Goal: Information Seeking & Learning: Compare options

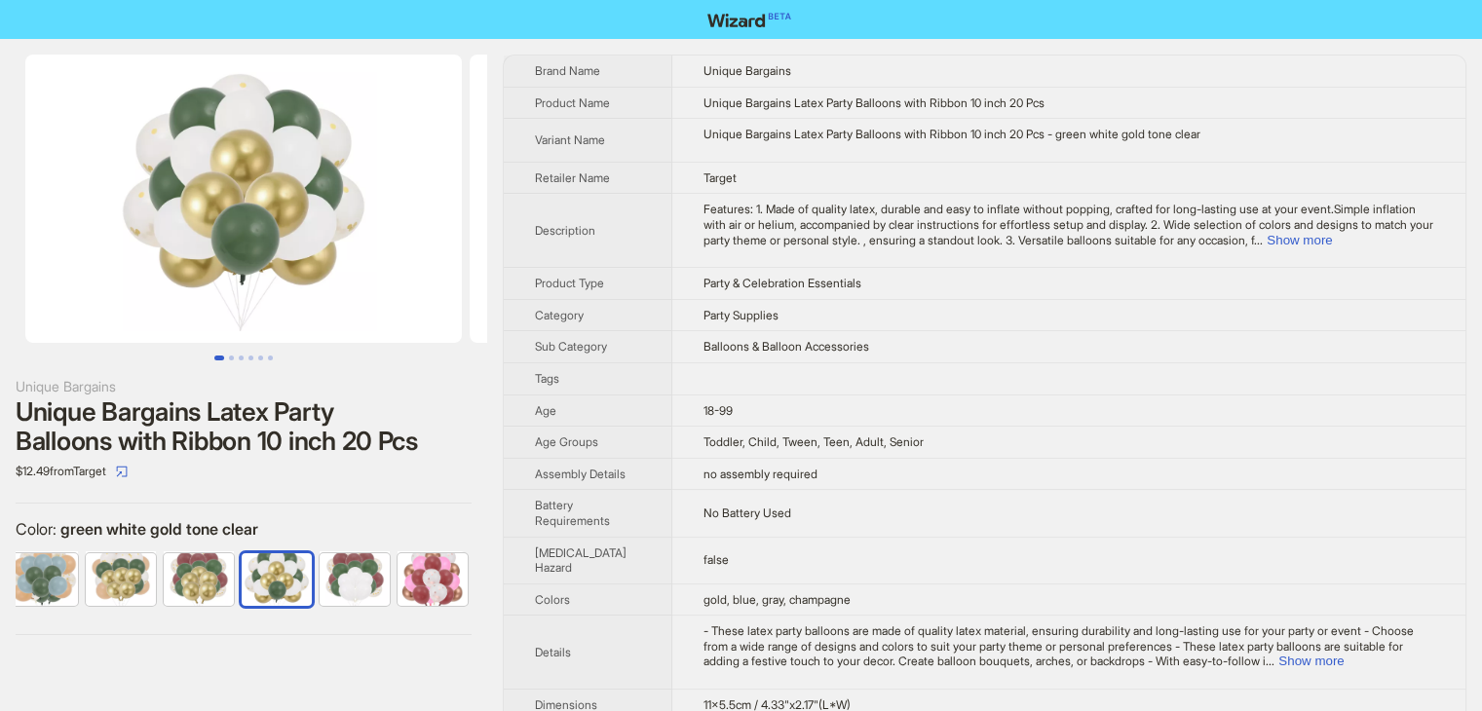
scroll to position [0, 557]
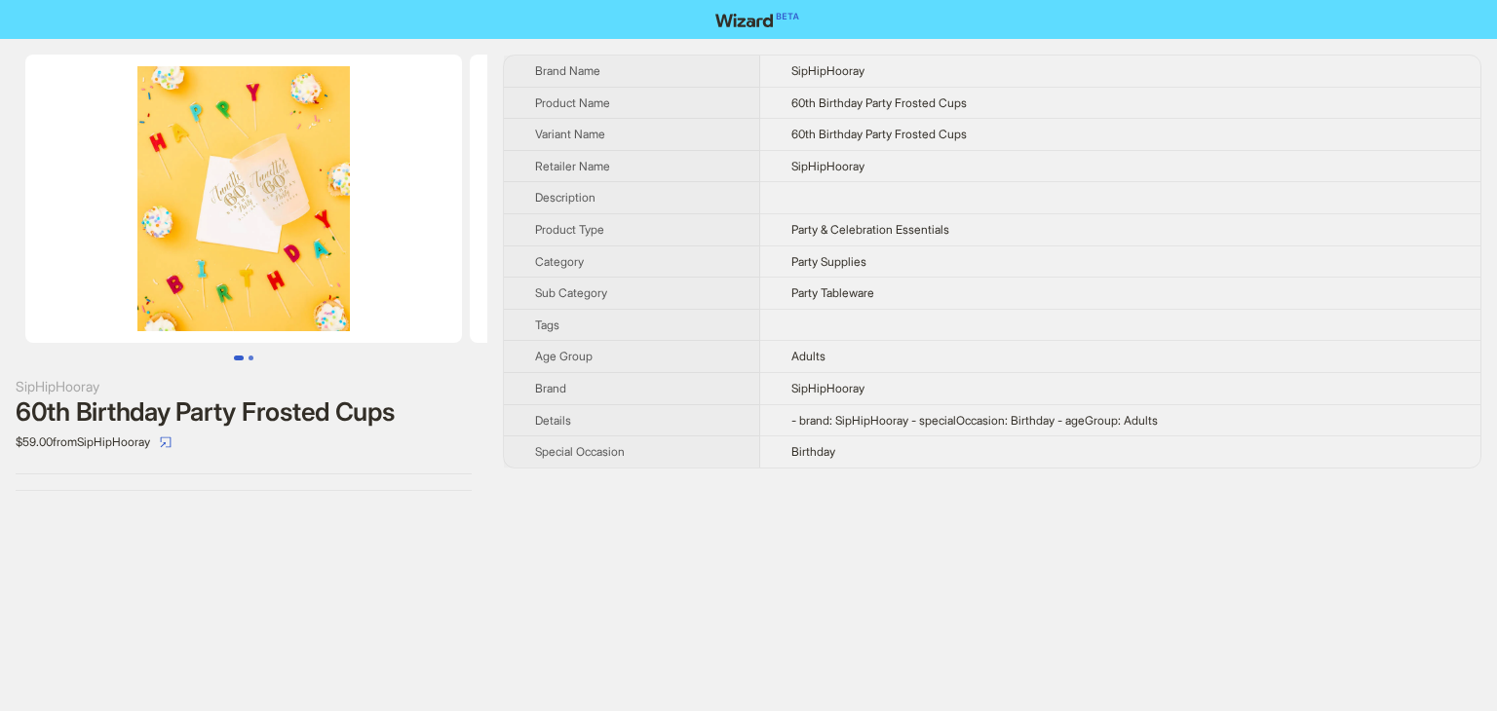
click at [253, 356] on button "Go to slide 2" at bounding box center [250, 358] width 5 height 5
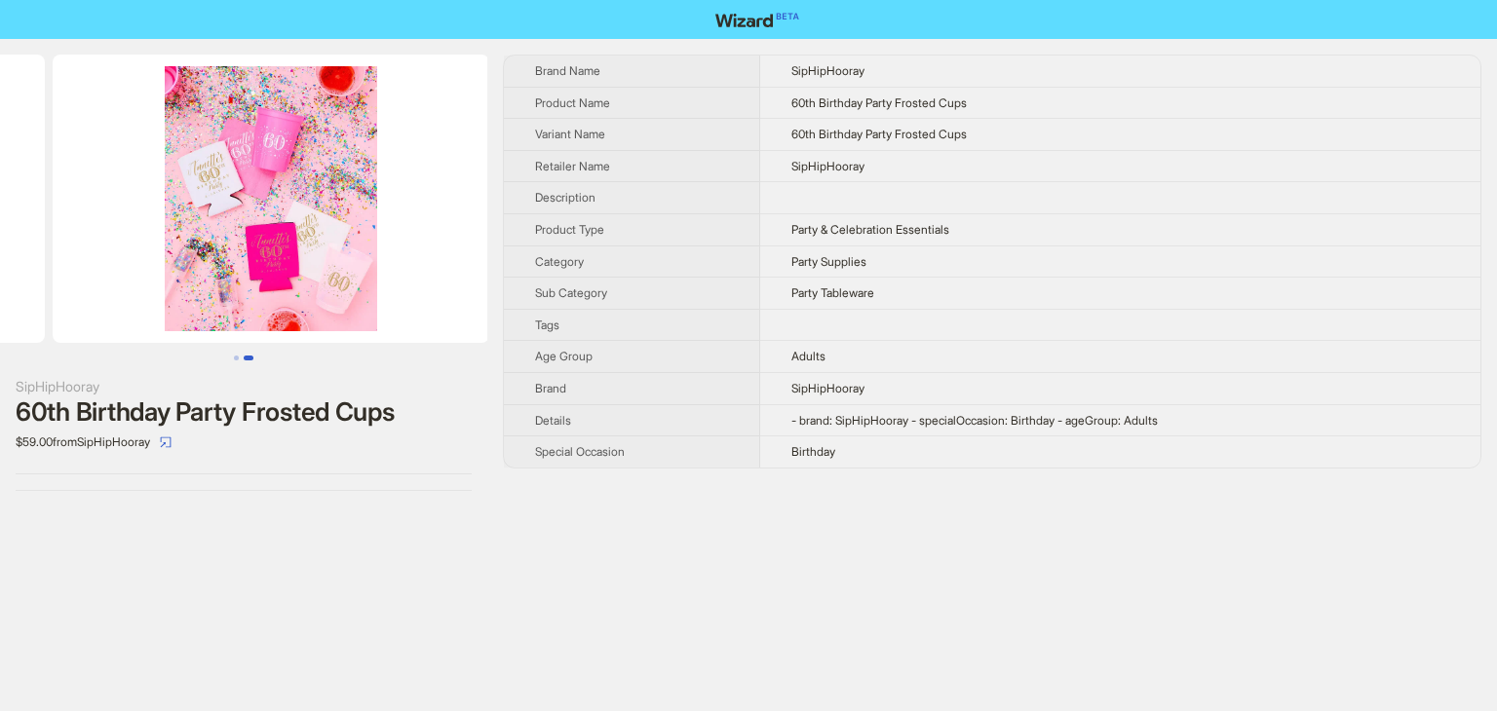
scroll to position [0, 444]
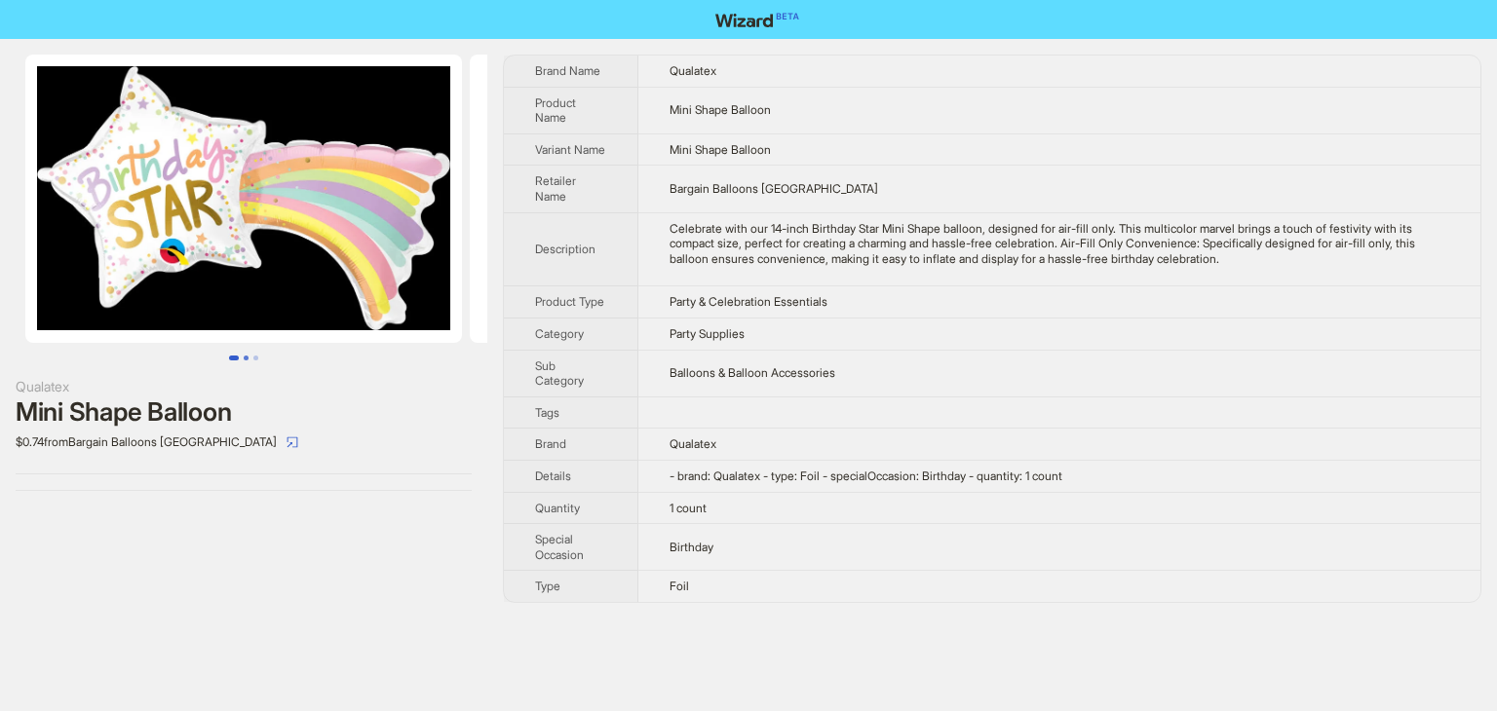
click at [244, 358] on button "Go to slide 2" at bounding box center [246, 358] width 5 height 5
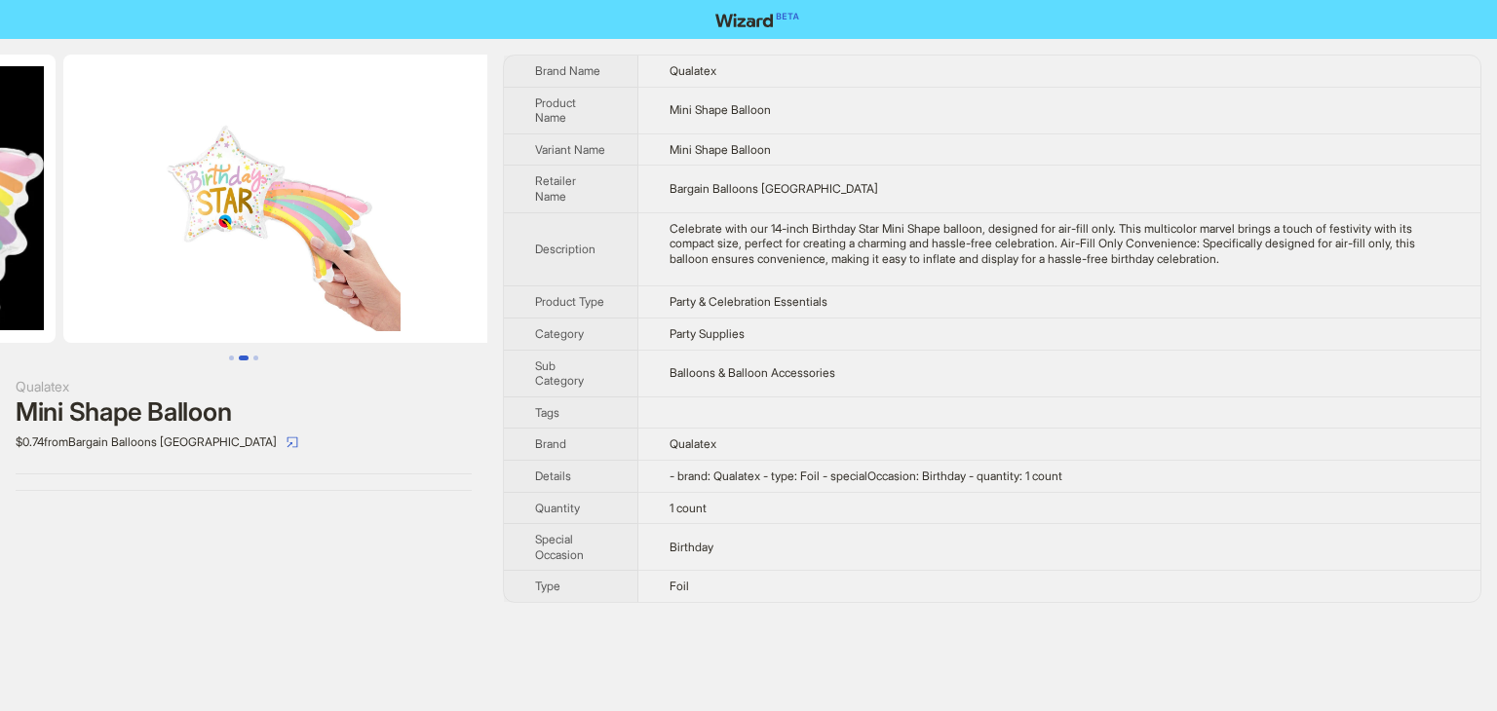
scroll to position [0, 444]
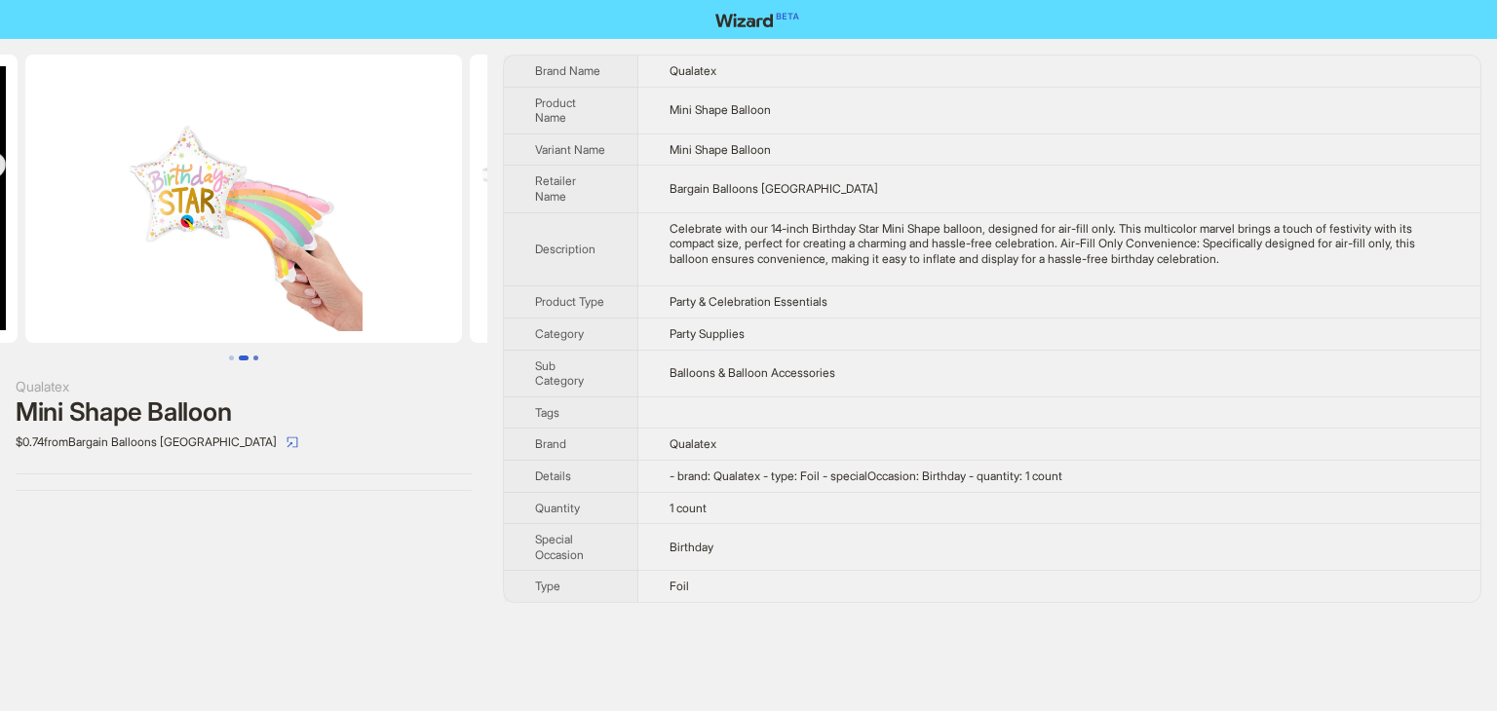
click at [254, 357] on button "Go to slide 3" at bounding box center [255, 358] width 5 height 5
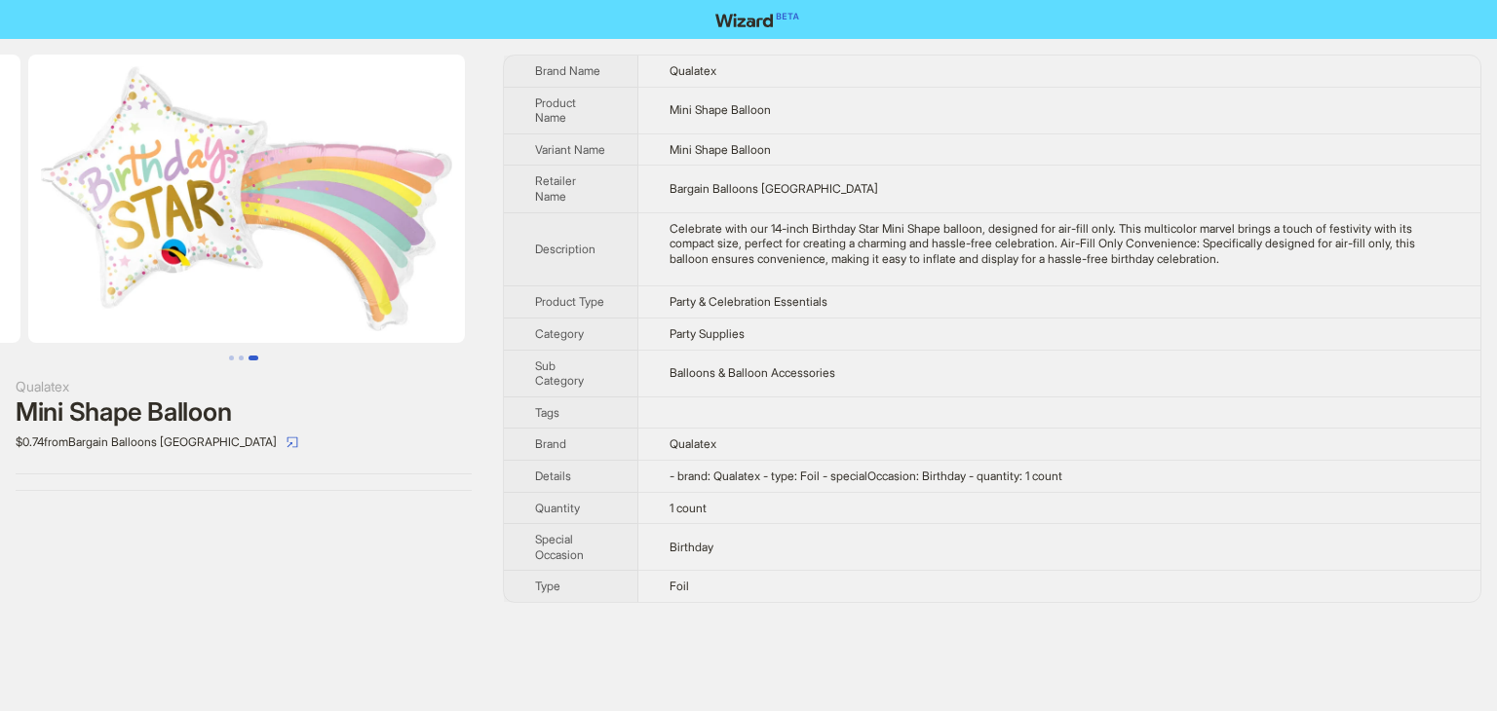
scroll to position [0, 889]
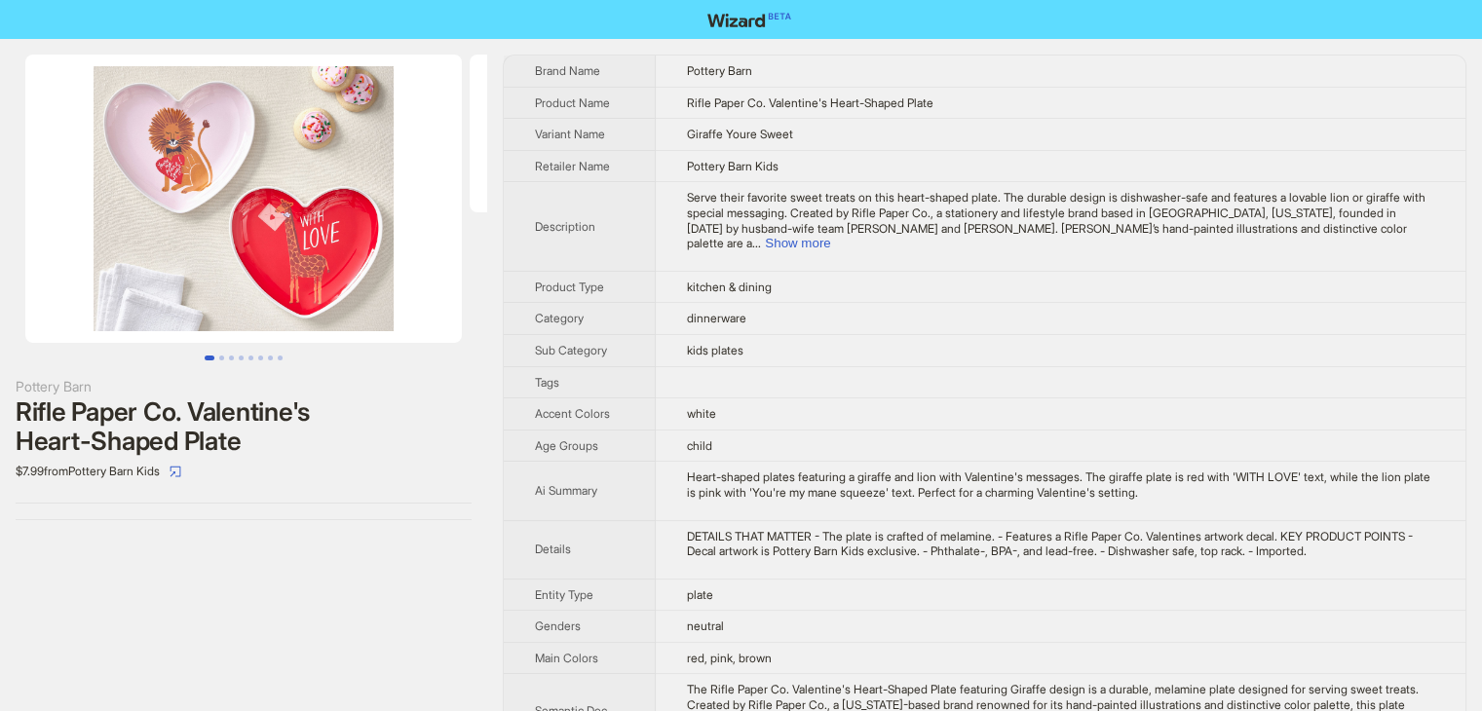
click at [1025, 399] on td "white" at bounding box center [1061, 415] width 810 height 32
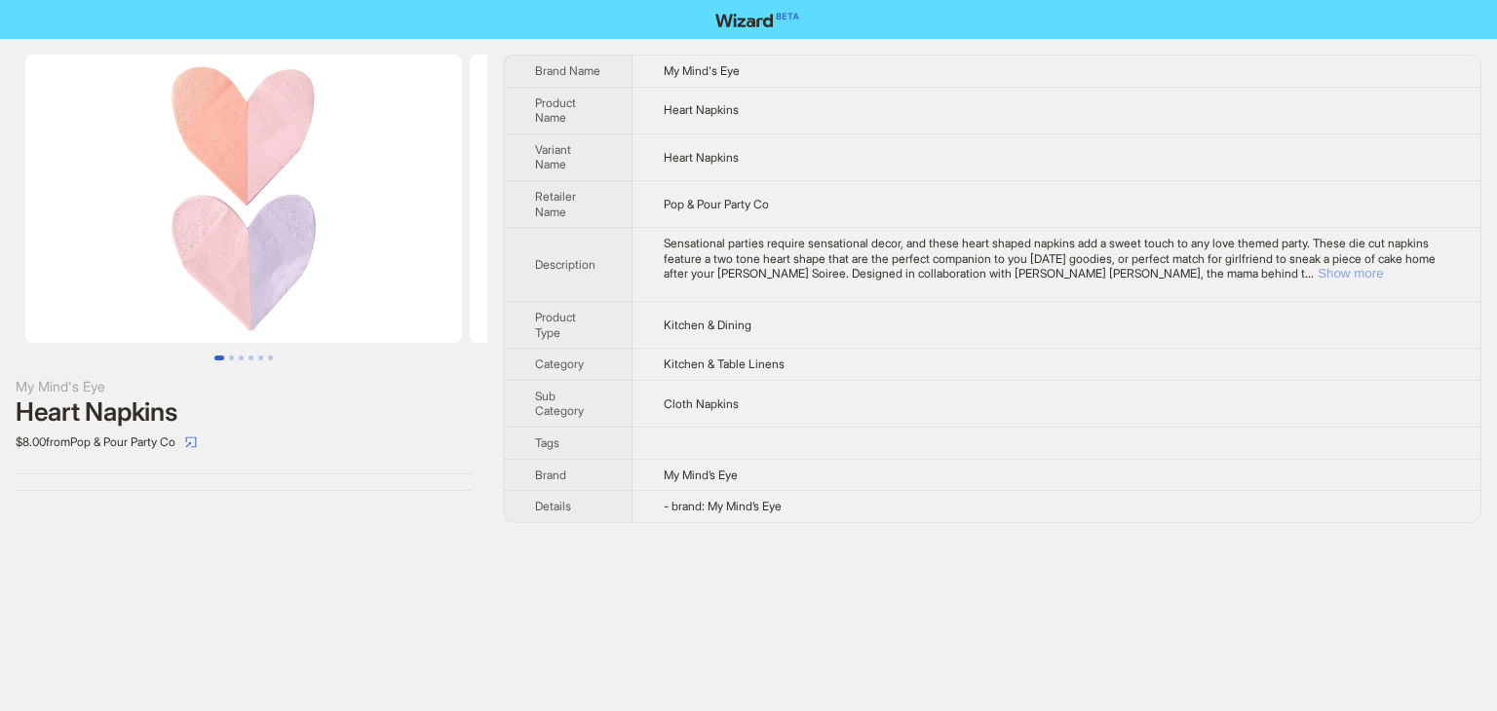
click at [1383, 274] on button "Show more" at bounding box center [1349, 273] width 65 height 15
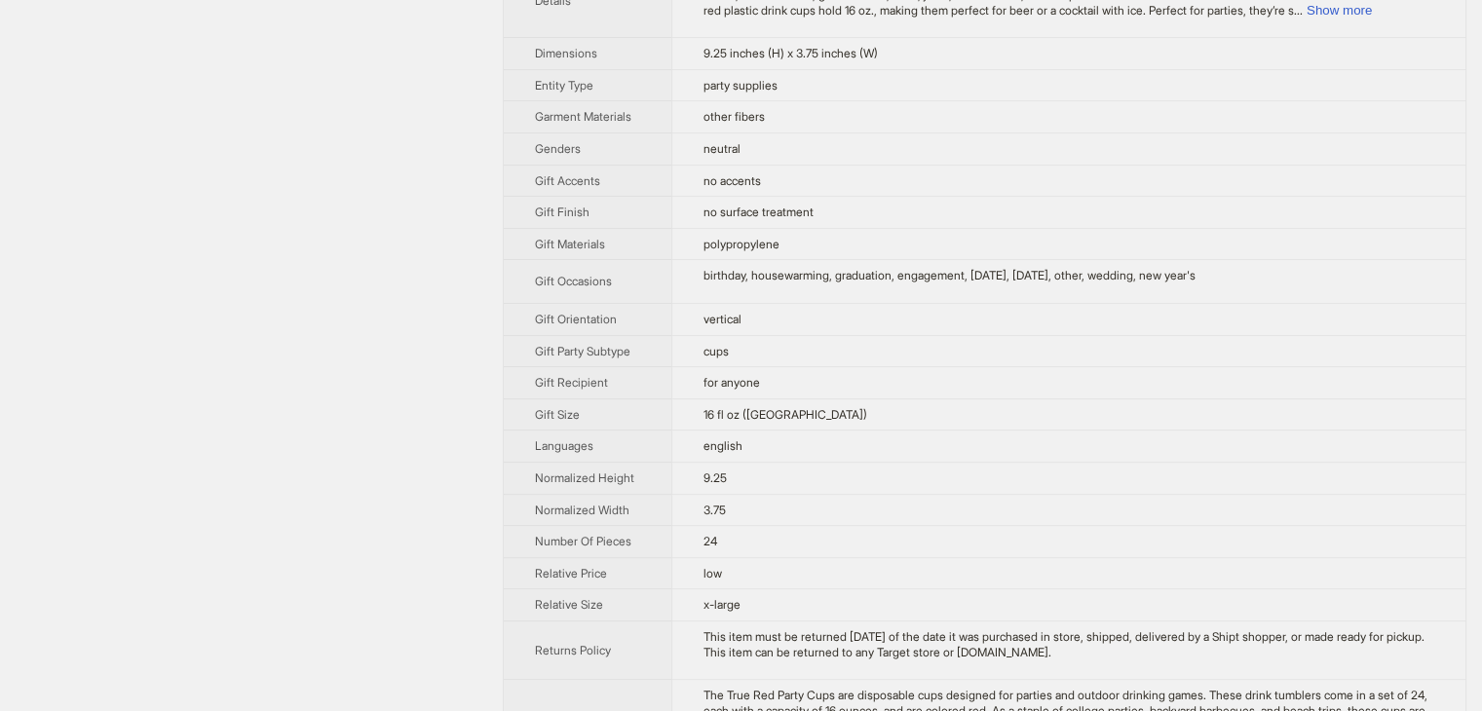
scroll to position [783, 0]
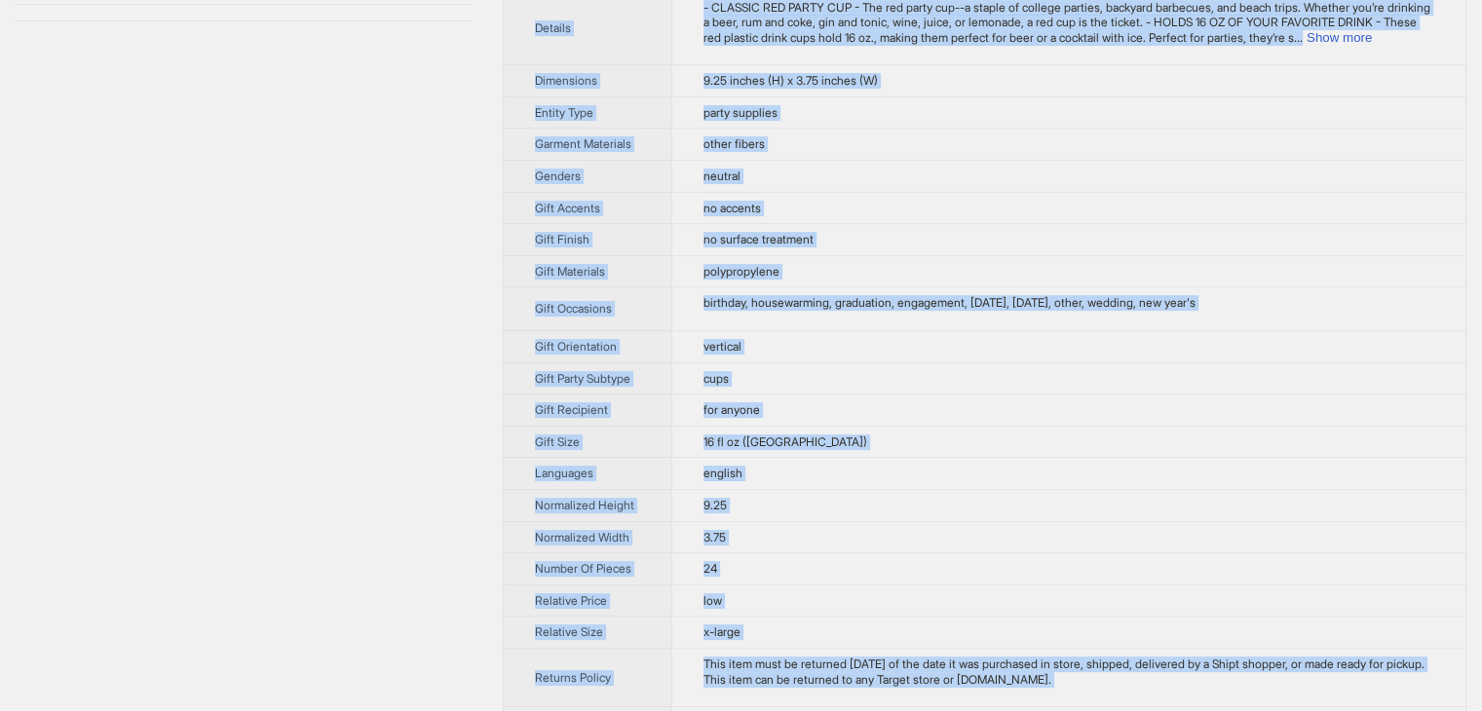
drag, startPoint x: 772, startPoint y: 675, endPoint x: 486, endPoint y: -42, distance: 771.9
click at [486, 0] on html "true True Red Party Cups, disposable Cups for Parties, Cup, Perfect for Outdoor…" at bounding box center [741, 136] width 1482 height 1387
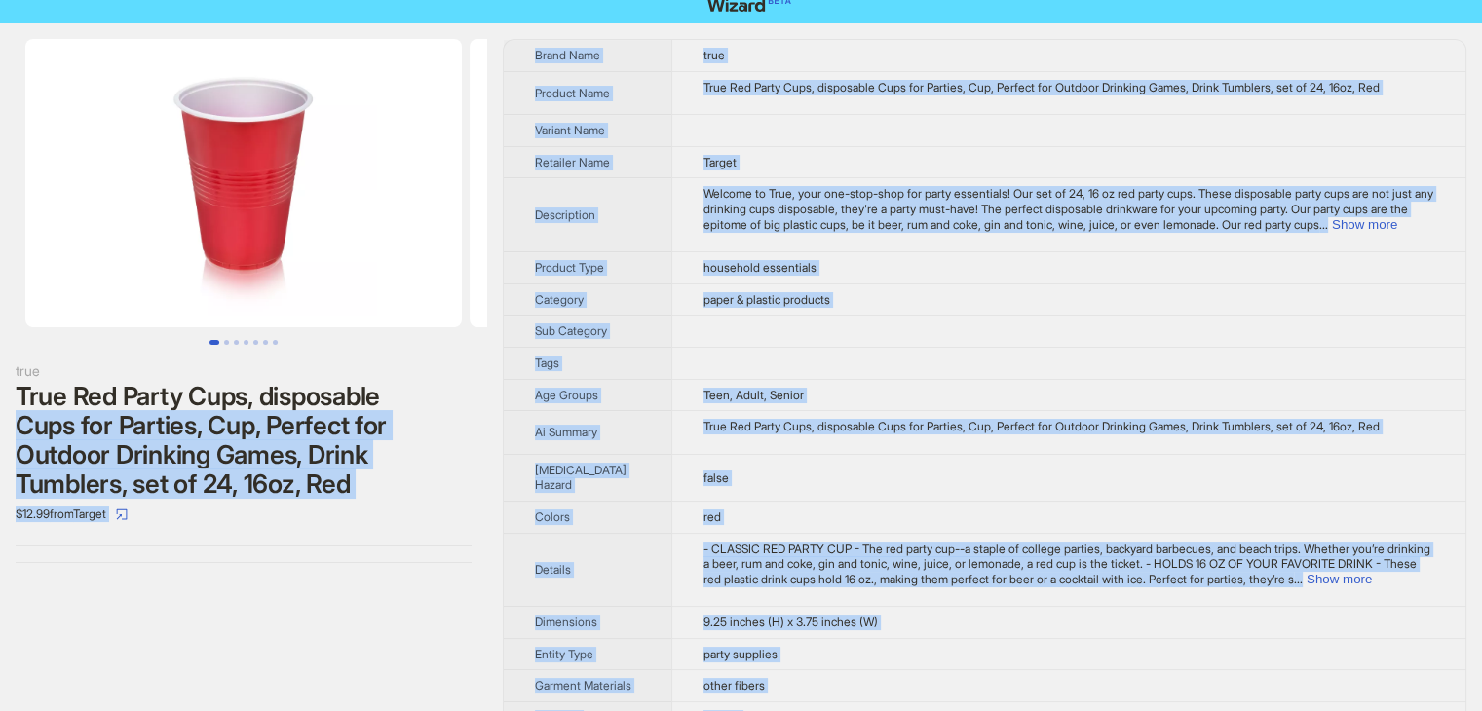
scroll to position [0, 0]
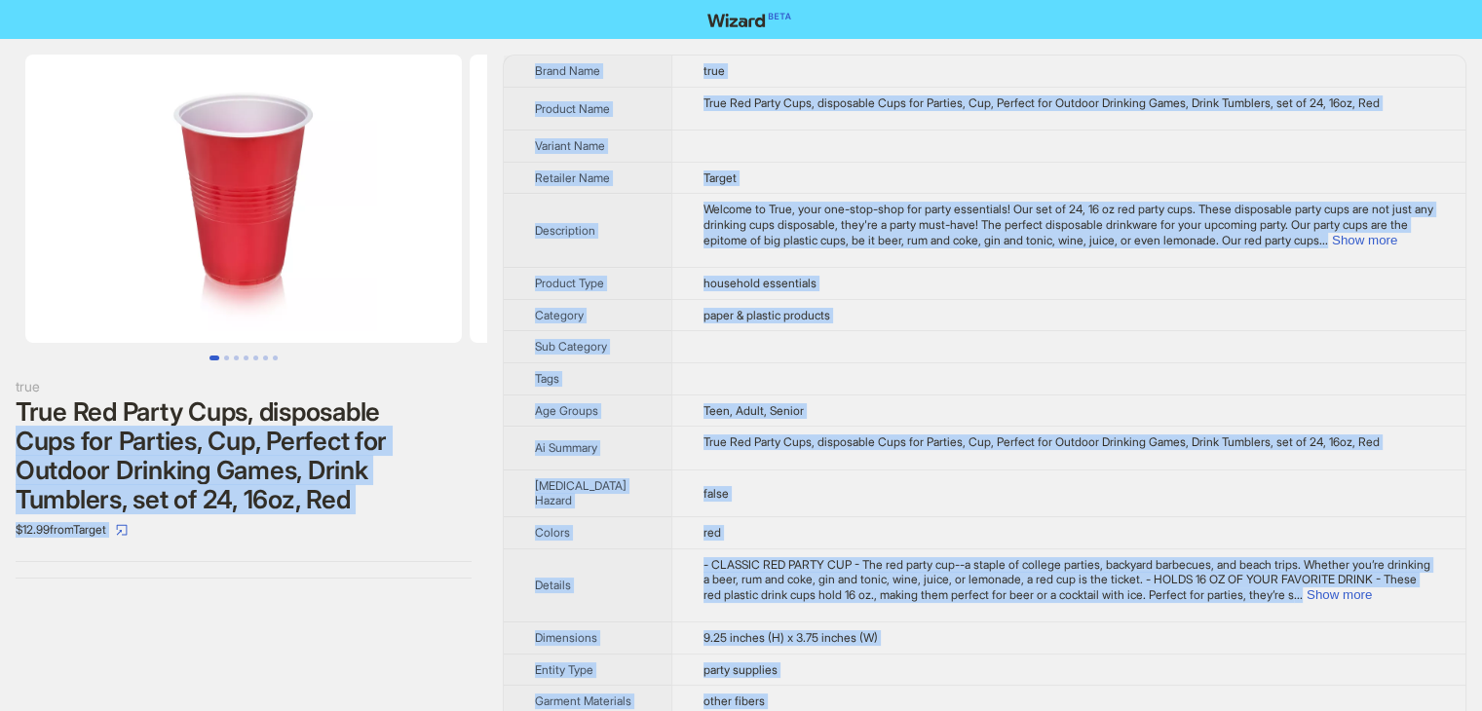
copy div "Cups for Parties, Cup, Perfect for Outdoor Drinking Games, Drink Tumblers, set …"
click at [1123, 331] on td "paper & plastic products" at bounding box center [1068, 315] width 794 height 32
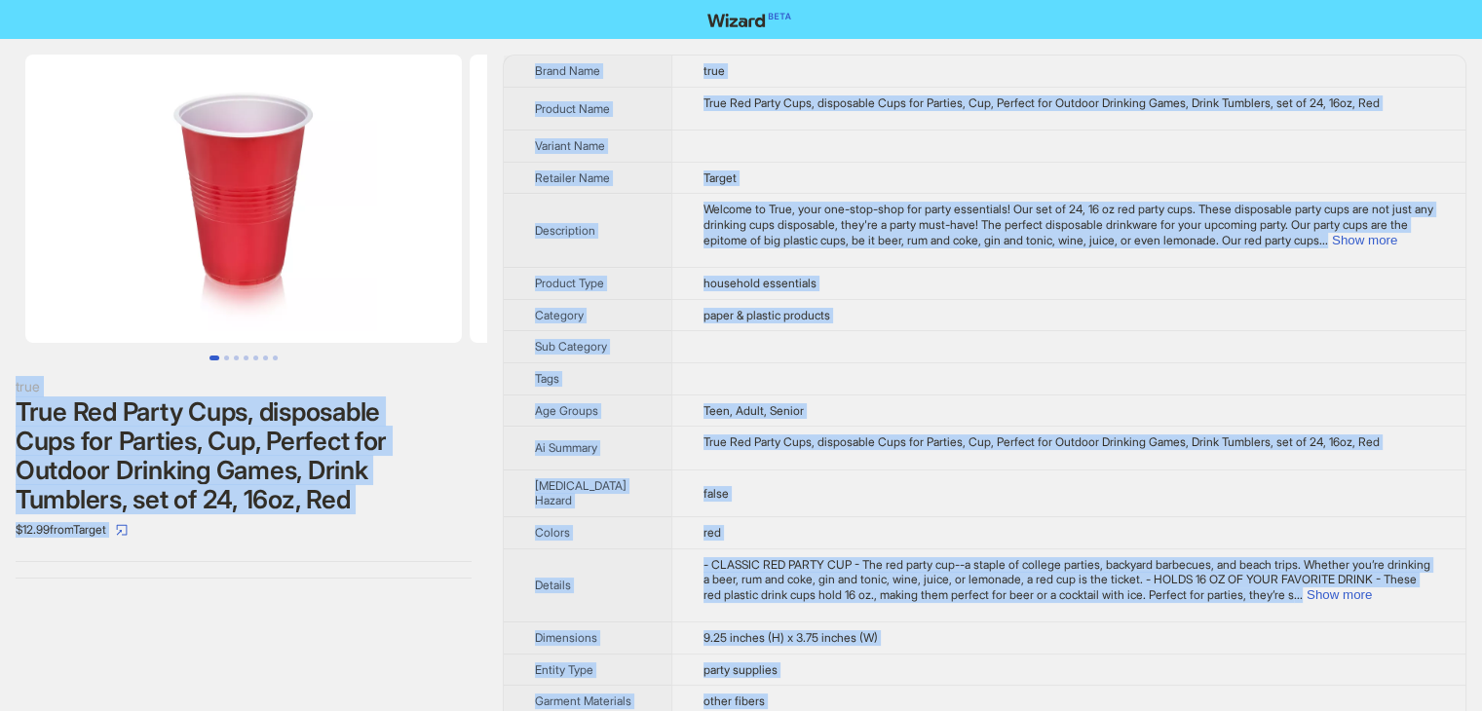
drag, startPoint x: 759, startPoint y: 676, endPoint x: 324, endPoint y: -85, distance: 876.3
click at [324, 0] on html "true True Red Party Cups, disposable Cups for Parties, Cup, Perfect for Outdoor…" at bounding box center [741, 693] width 1482 height 1387
copy div "true True Red Party Cups, disposable Cups for Parties, Cup, Perfect for Outdoor…"
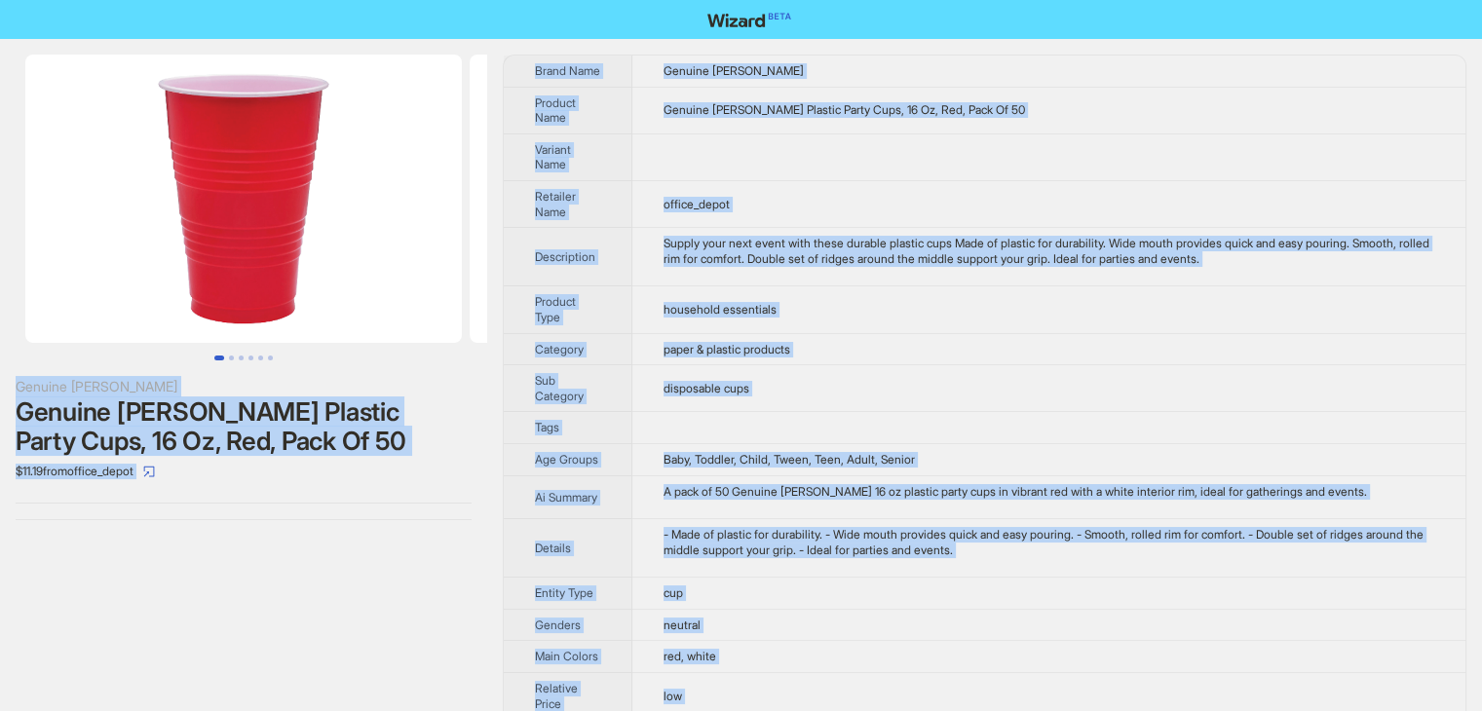
drag, startPoint x: 758, startPoint y: 680, endPoint x: 406, endPoint y: -63, distance: 822.5
click at [406, 0] on html "Genuine Joe Genuine Joe Plastic Party Cups, 16 Oz, Red, Pack Of 50 $11.19 from …" at bounding box center [741, 421] width 1482 height 842
copy div "Genuine Joe Genuine Joe Plastic Party Cups, 16 Oz, Red, Pack Of 50 $11.19 from …"
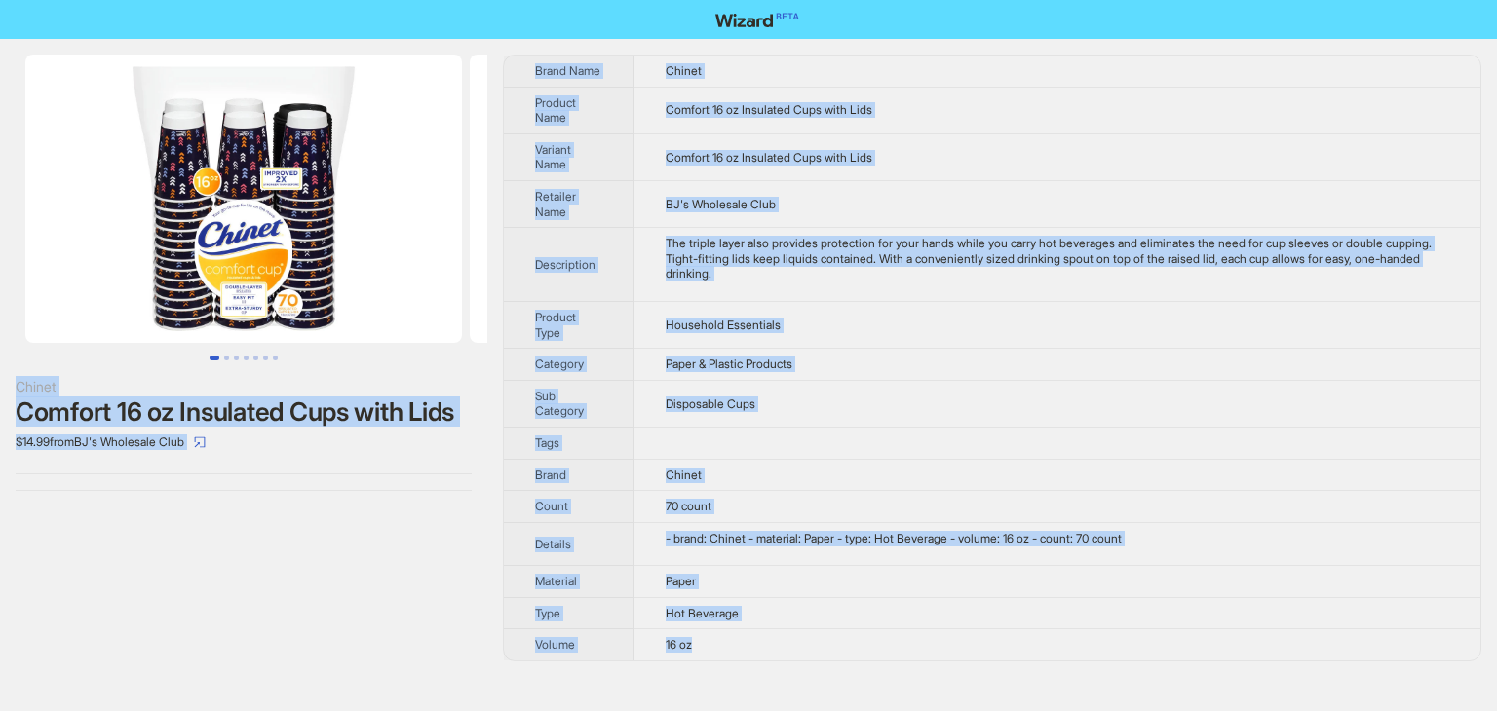
drag, startPoint x: 723, startPoint y: 645, endPoint x: 329, endPoint y: -73, distance: 818.9
click at [329, 0] on html "Chinet Comfort 16 oz Insulated Cups with Lids $14.99 from BJ's Wholesale Club B…" at bounding box center [748, 355] width 1497 height 711
copy div "Chinet Comfort 16 oz Insulated Cups with Lids $14.99 from BJ's Wholesale Club B…"
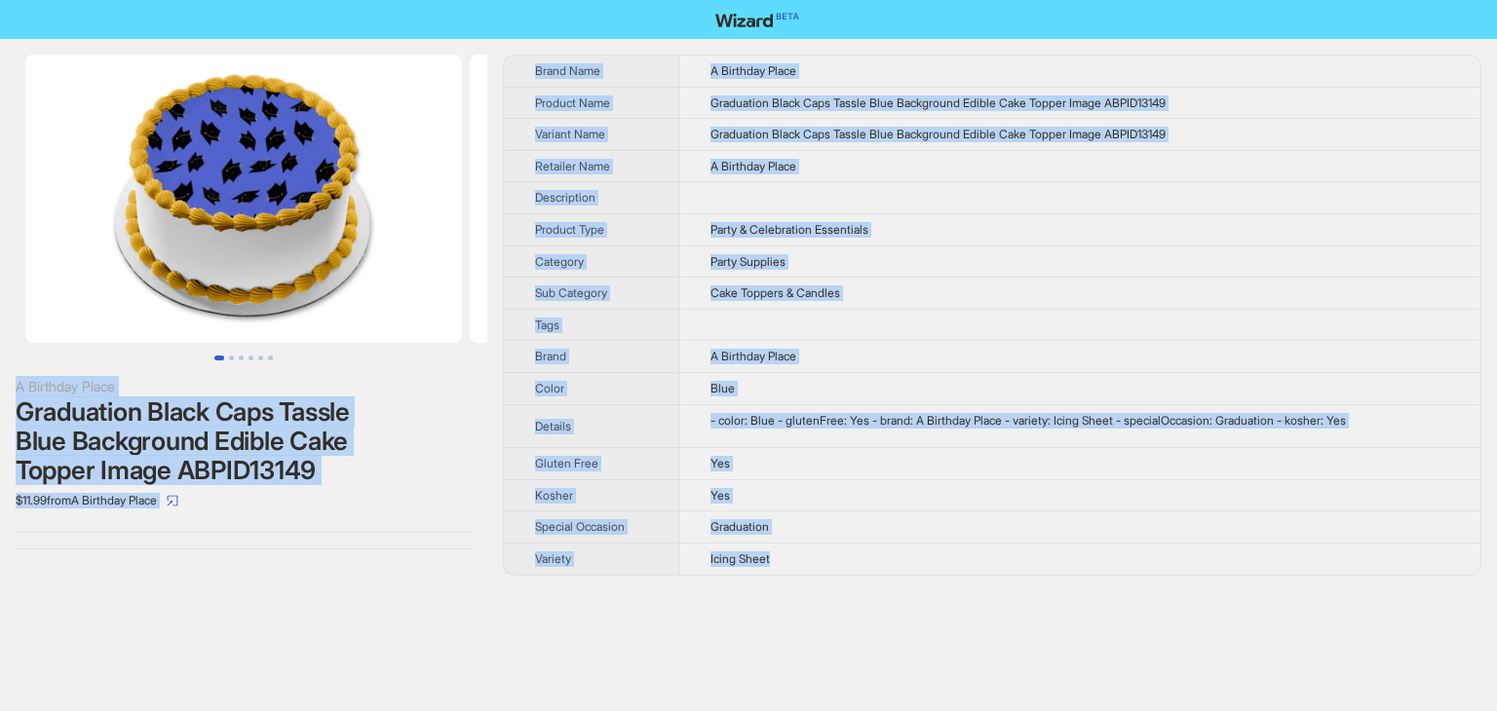
drag, startPoint x: 780, startPoint y: 558, endPoint x: 431, endPoint y: 24, distance: 638.3
click at [431, 24] on div "A Birthday Place Graduation Black Caps Tassle Blue Background Edible Cake Toppe…" at bounding box center [748, 355] width 1497 height 711
copy div "A Birthday Place Graduation Black Caps Tassle Blue Background Edible Cake Toppe…"
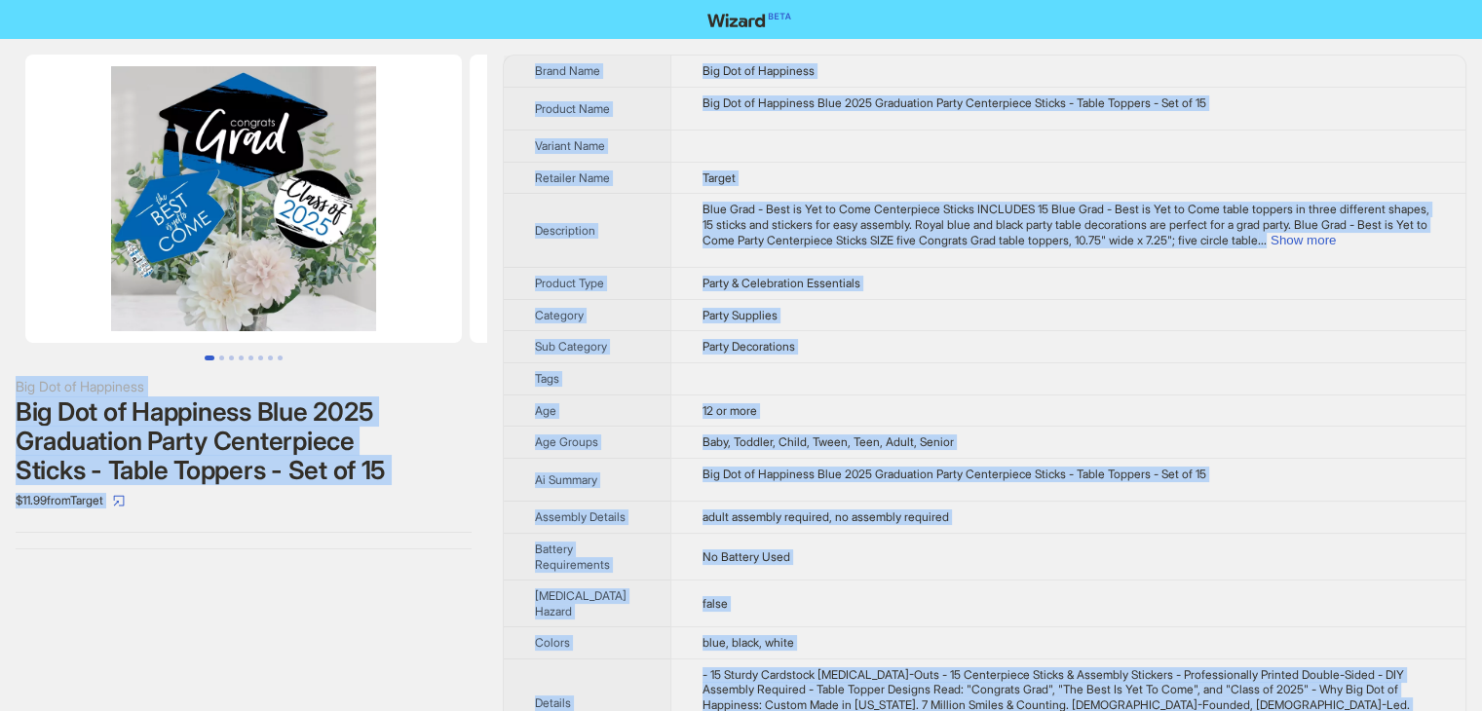
drag, startPoint x: 877, startPoint y: 673, endPoint x: 316, endPoint y: -85, distance: 943.2
copy div "Big Dot of Happiness Big Dot of Happiness Blue 2025 Graduation Party Centerpiec…"
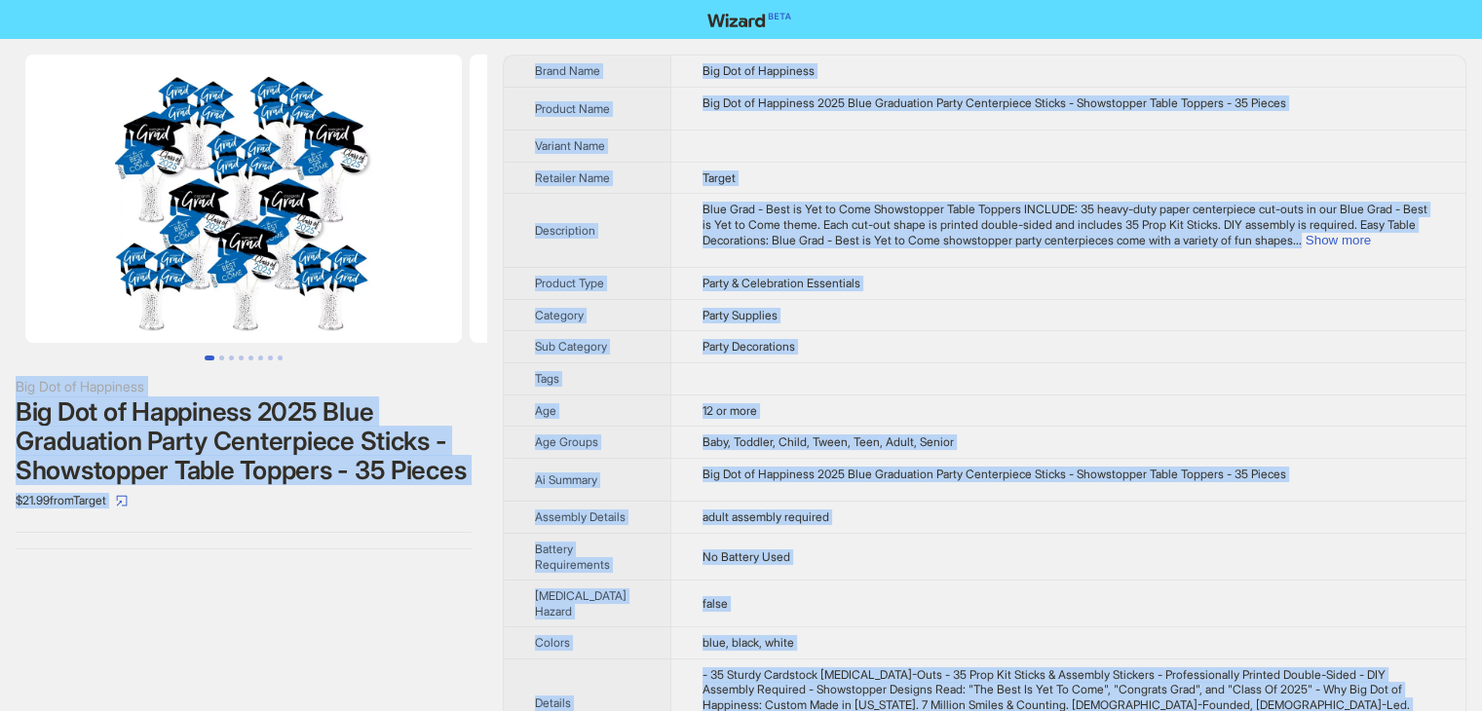
drag, startPoint x: 881, startPoint y: 678, endPoint x: 342, endPoint y: -54, distance: 908.8
copy div "Big Dot of Happiness Big Dot of Happiness 2025 Blue Graduation Party Centerpiec…"
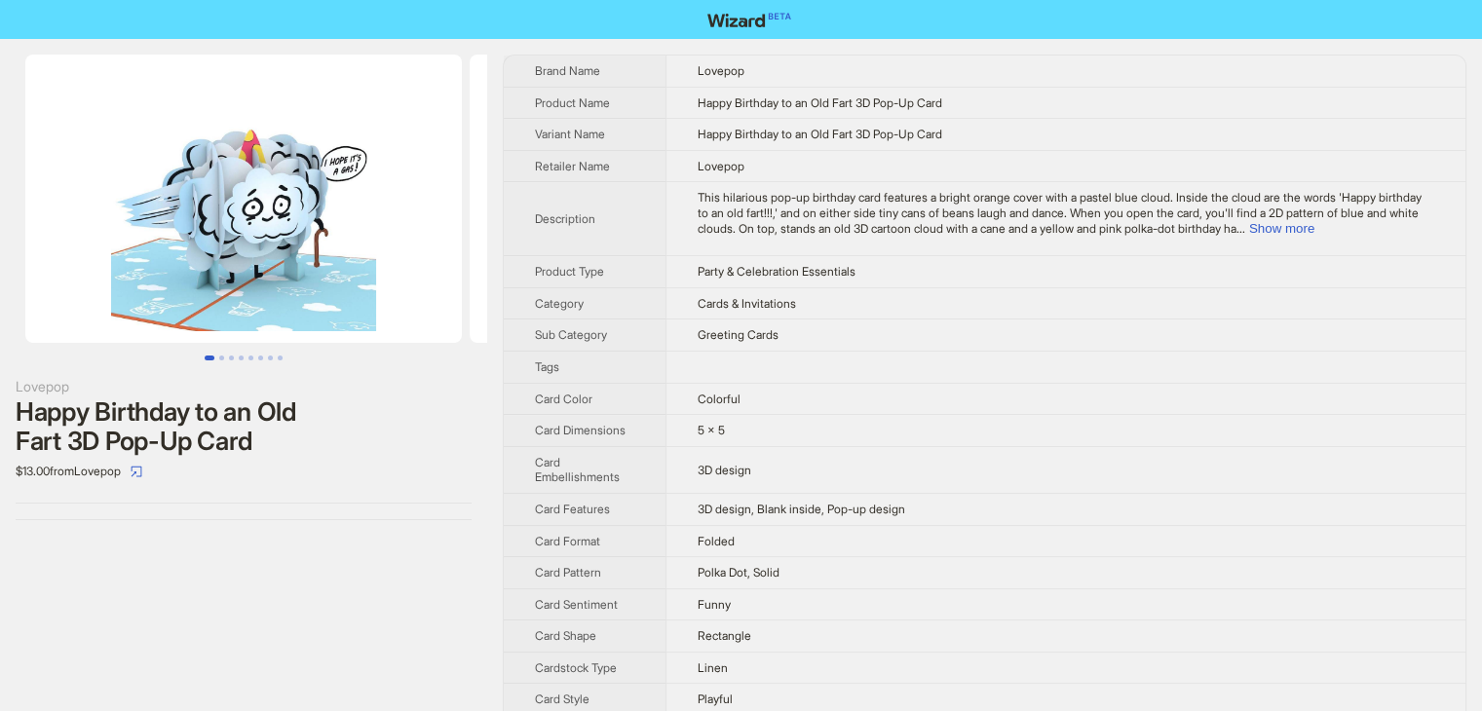
scroll to position [658, 0]
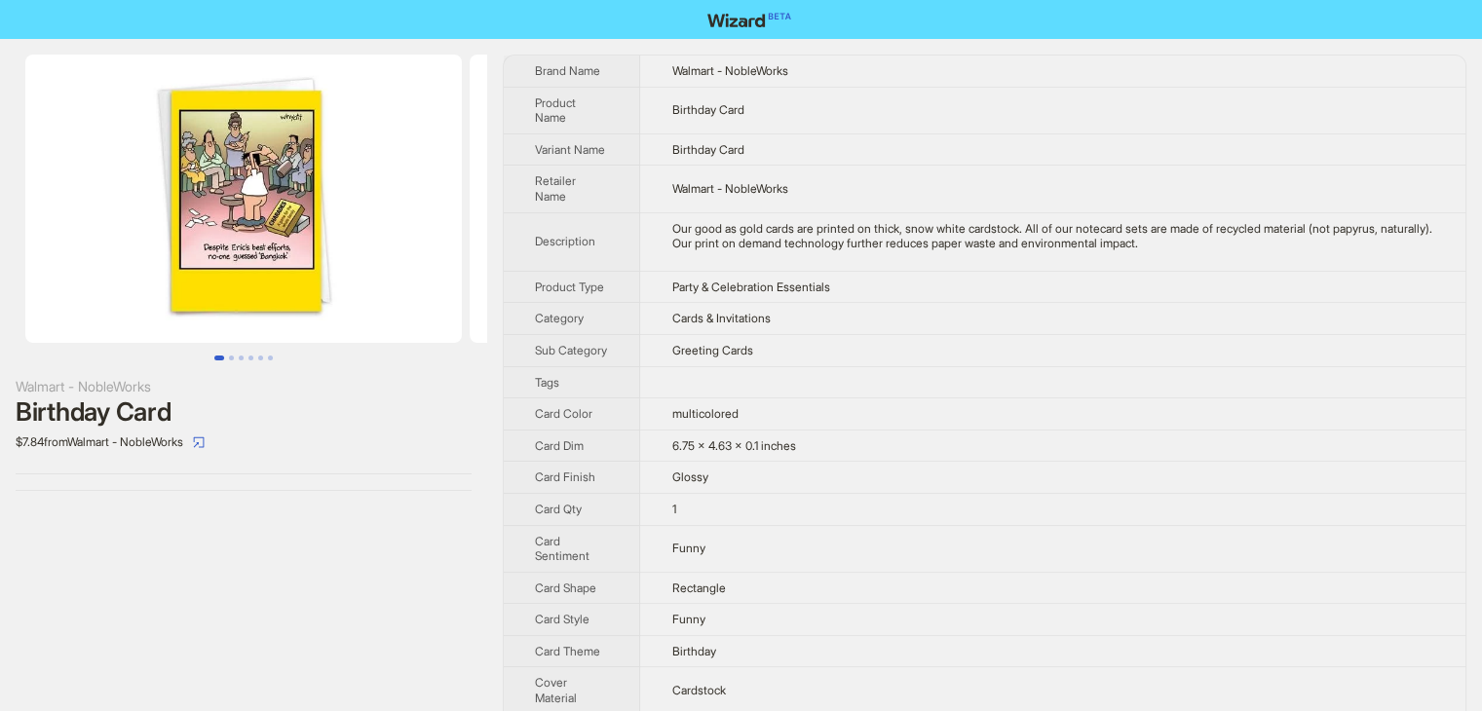
scroll to position [401, 0]
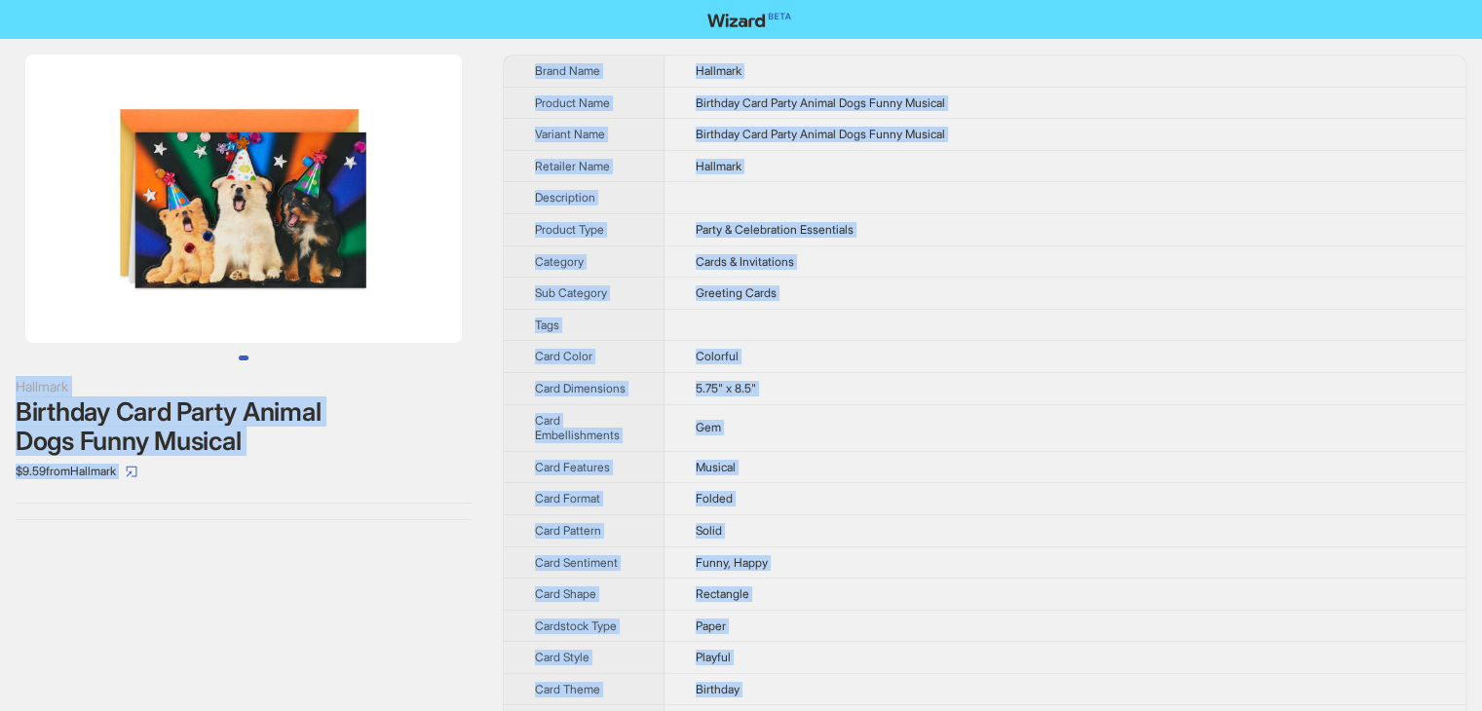
drag, startPoint x: 777, startPoint y: 678, endPoint x: 354, endPoint y: -85, distance: 872.3
click at [354, 0] on html "Hallmark Birthday Card Party Animal Dogs Funny Musical $9.59 from Hallmark Bran…" at bounding box center [741, 719] width 1482 height 1438
copy div "Hallmark Birthday Card Party Animal Dogs Funny Musical $9.59 from Hallmark Bran…"
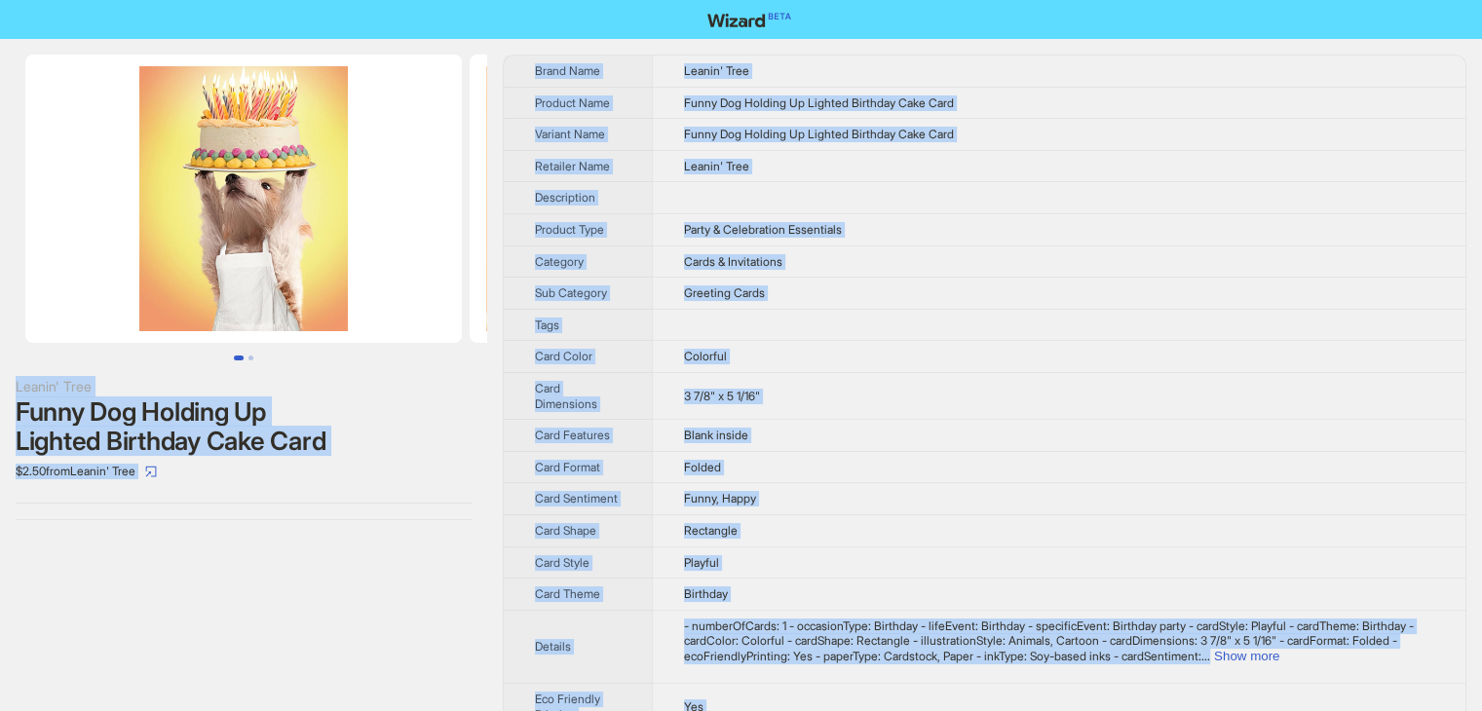
drag, startPoint x: 774, startPoint y: 686, endPoint x: 336, endPoint y: -23, distance: 833.4
click at [336, 0] on html "Leanin' Tree Funny Dog Holding Up Lighted Birthday Cake Card $2.50 from Leanin'…" at bounding box center [741, 649] width 1482 height 1298
copy div "Leanin' Tree Funny Dog Holding Up Lighted Birthday Cake Card $2.50 from Leanin'…"
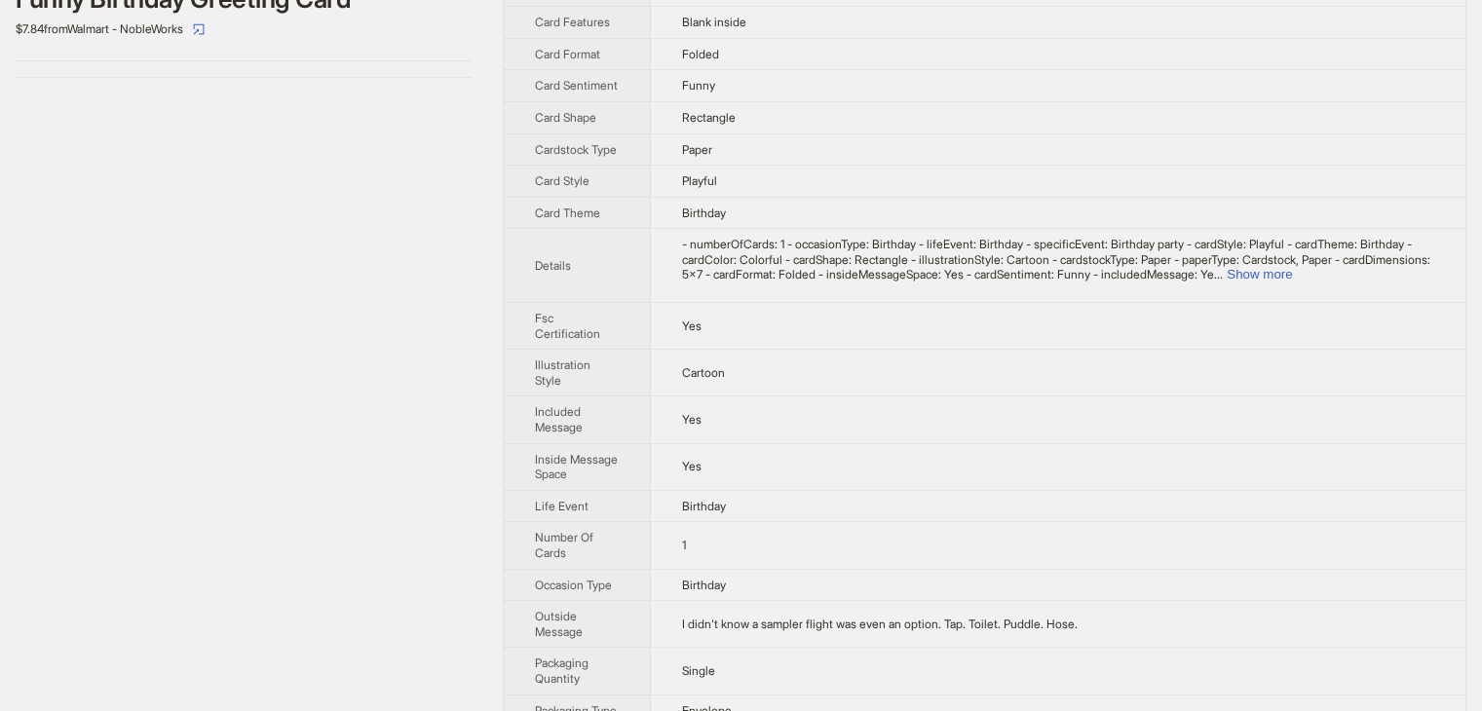
scroll to position [659, 0]
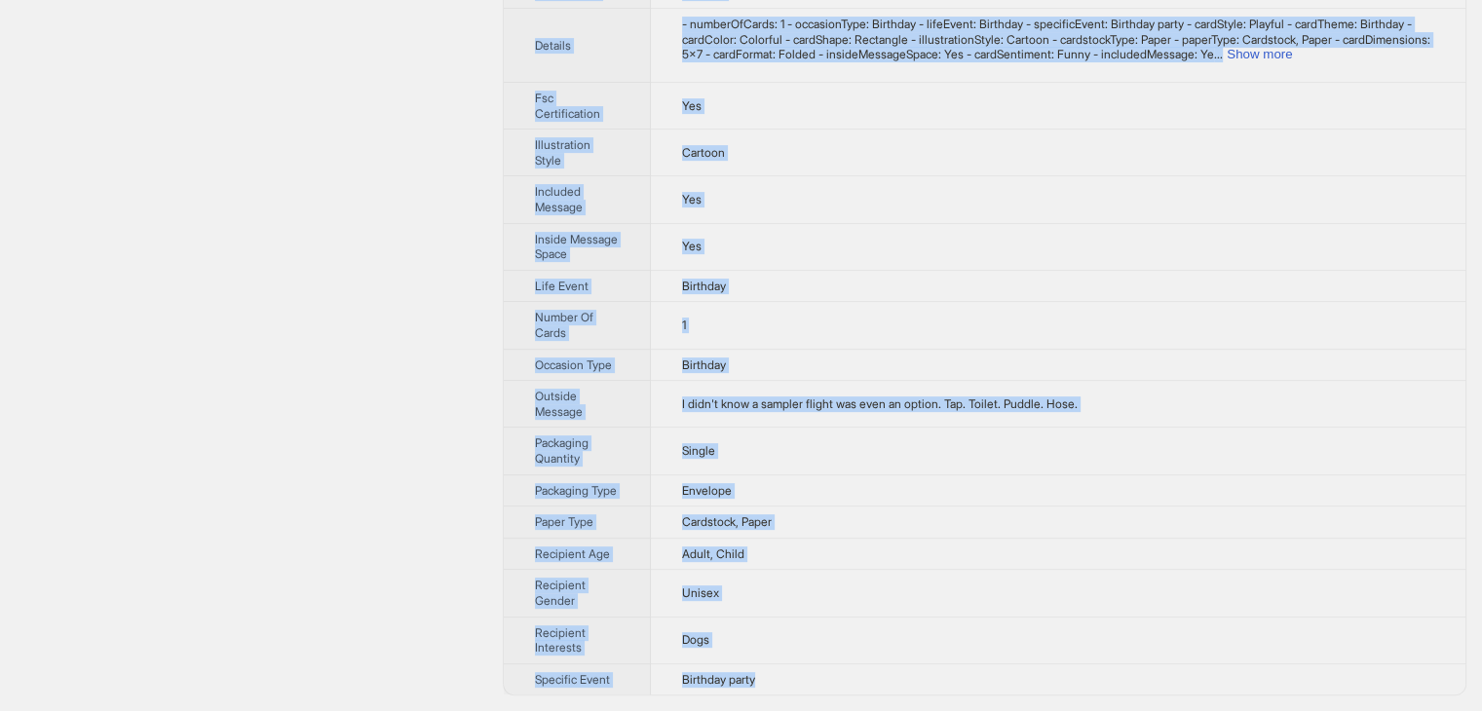
drag, startPoint x: 776, startPoint y: 679, endPoint x: 433, endPoint y: -1, distance: 761.7
click at [433, 0] on div "Nobleworks Funny Birthday Greeting Card $7.84 from Walmart - NobleWorks Brand N…" at bounding box center [741, 59] width 1482 height 1306
click at [810, 609] on td "Unisex" at bounding box center [1058, 593] width 815 height 47
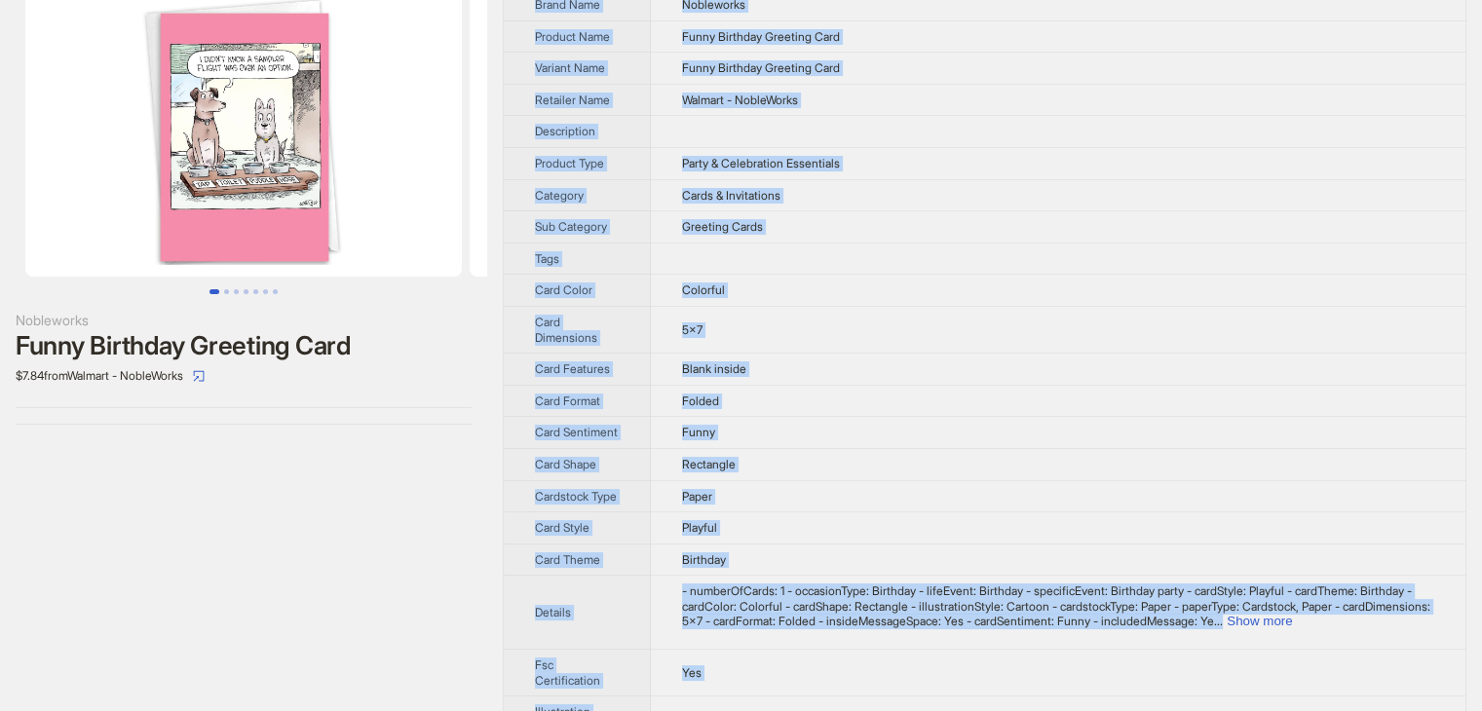
scroll to position [0, 0]
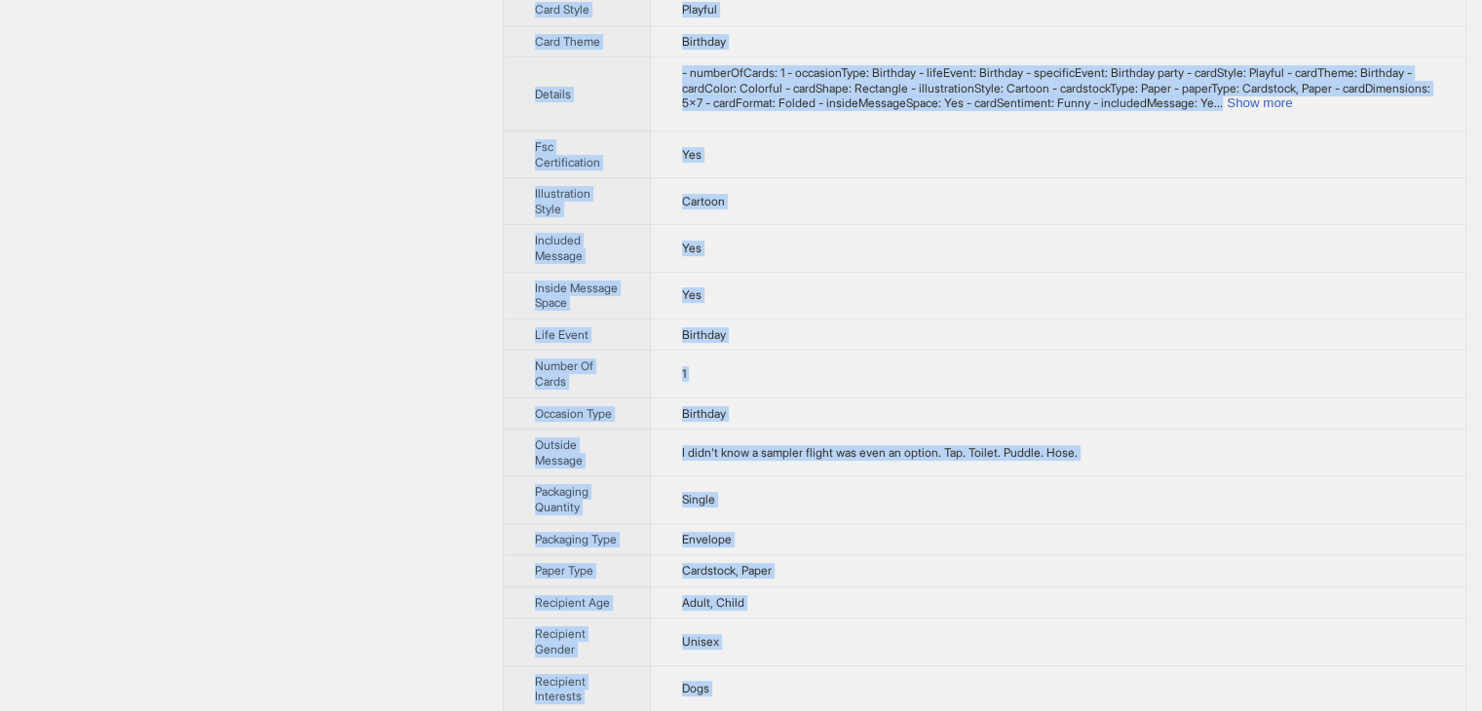
click at [959, 555] on td "Envelope" at bounding box center [1058, 539] width 815 height 32
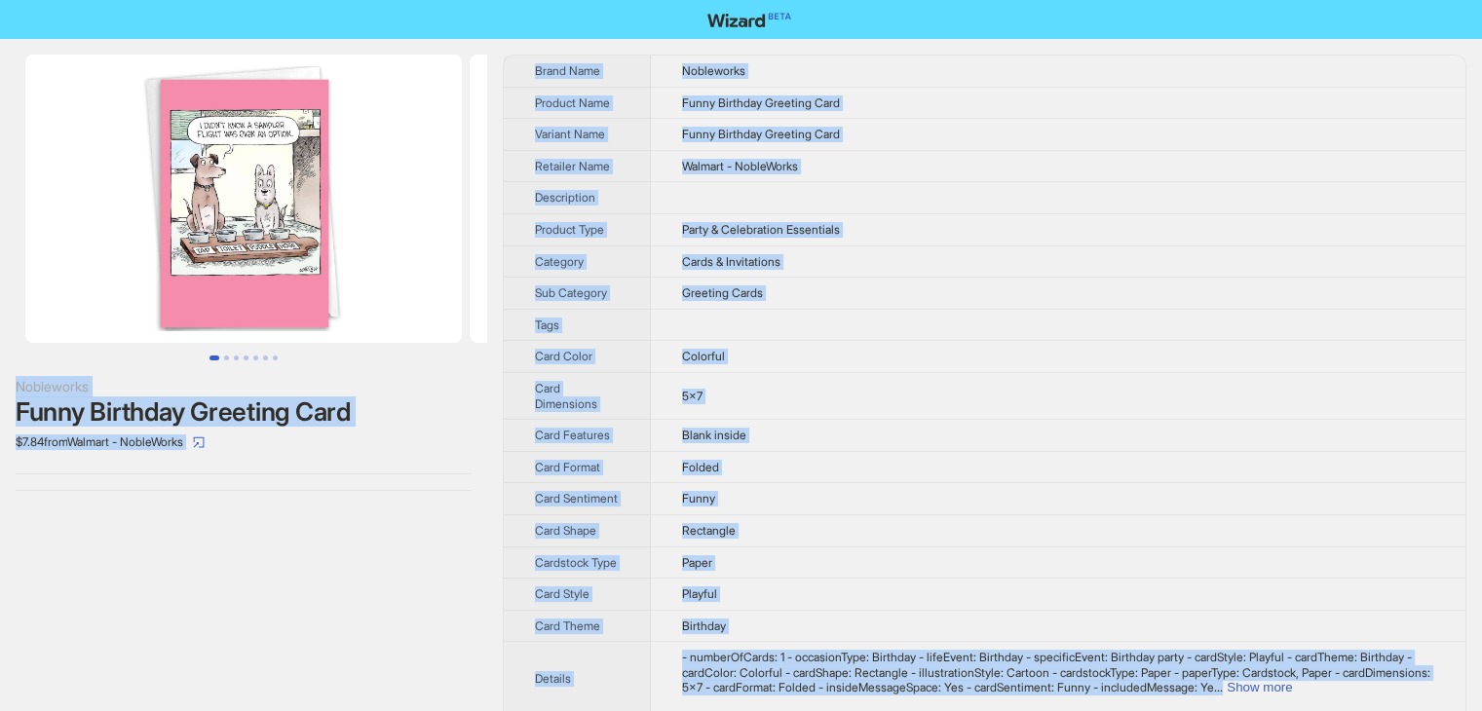
drag, startPoint x: 772, startPoint y: 675, endPoint x: 59, endPoint y: -85, distance: 1041.6
click at [59, 0] on html "Nobleworks Funny Birthday Greeting Card $7.84 from Walmart - NobleWorks Brand N…" at bounding box center [741, 672] width 1482 height 1345
copy div "Nobleworks Funny Birthday Greeting Card $7.84 from Walmart - NobleWorks Brand N…"
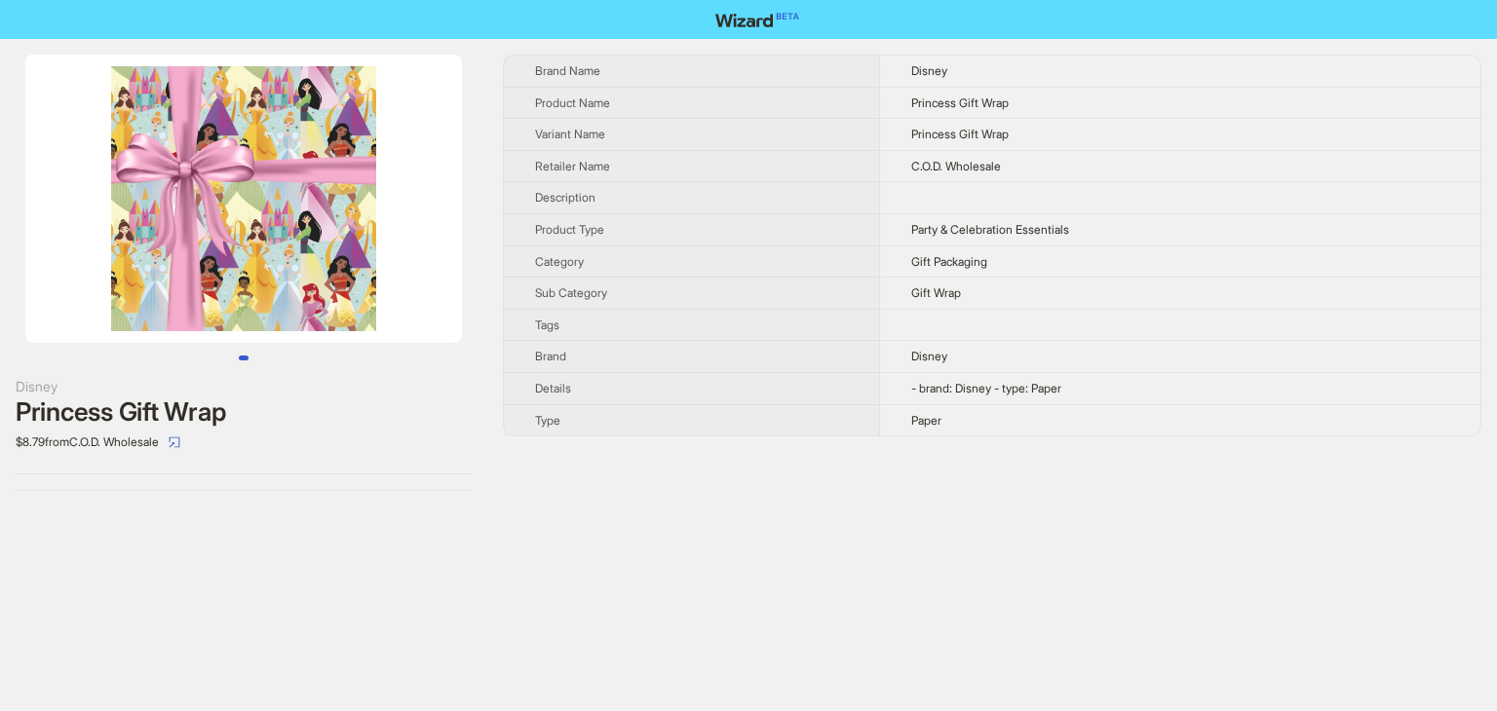
click at [456, 517] on div "Disney Princess Gift Wrap $8.79 from C.O.D. Wholesale Brand Name Disney Product…" at bounding box center [748, 355] width 1497 height 711
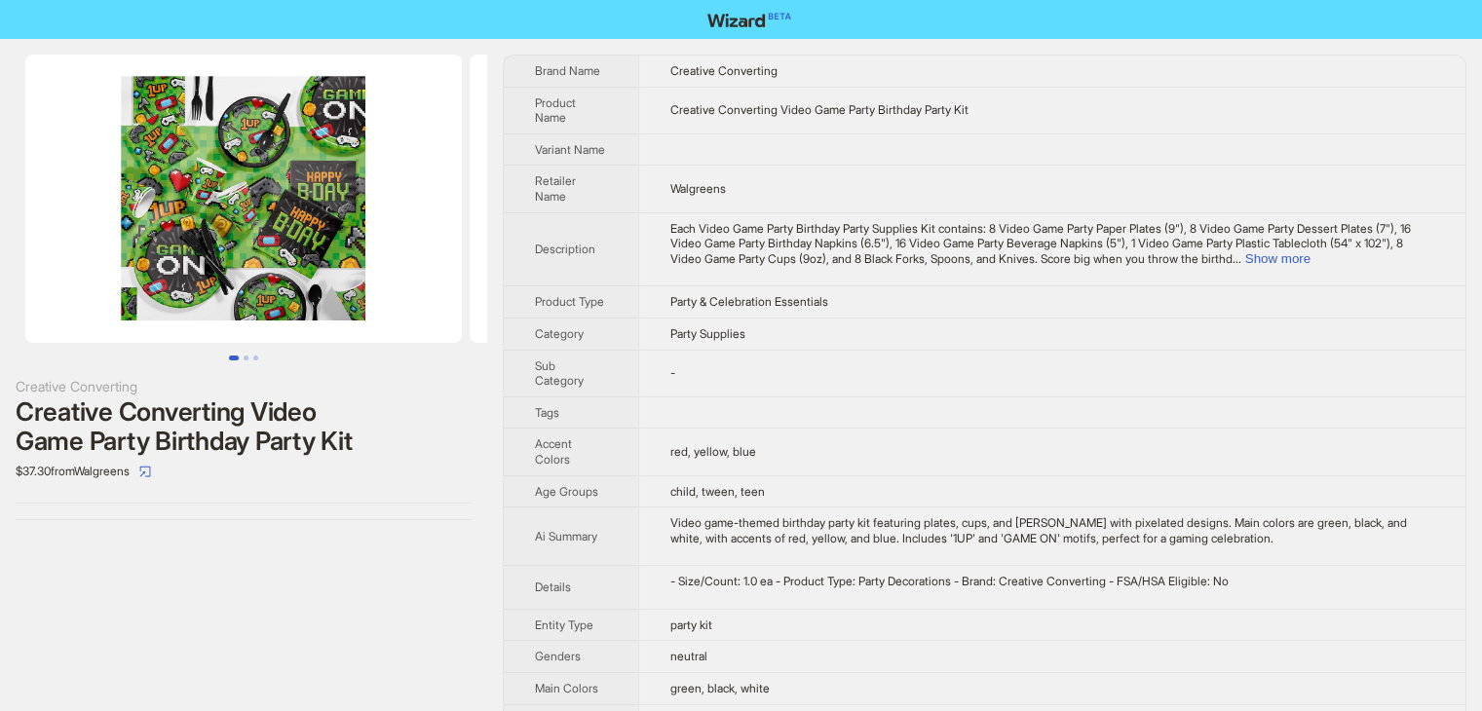
click at [289, 125] on img at bounding box center [243, 199] width 437 height 288
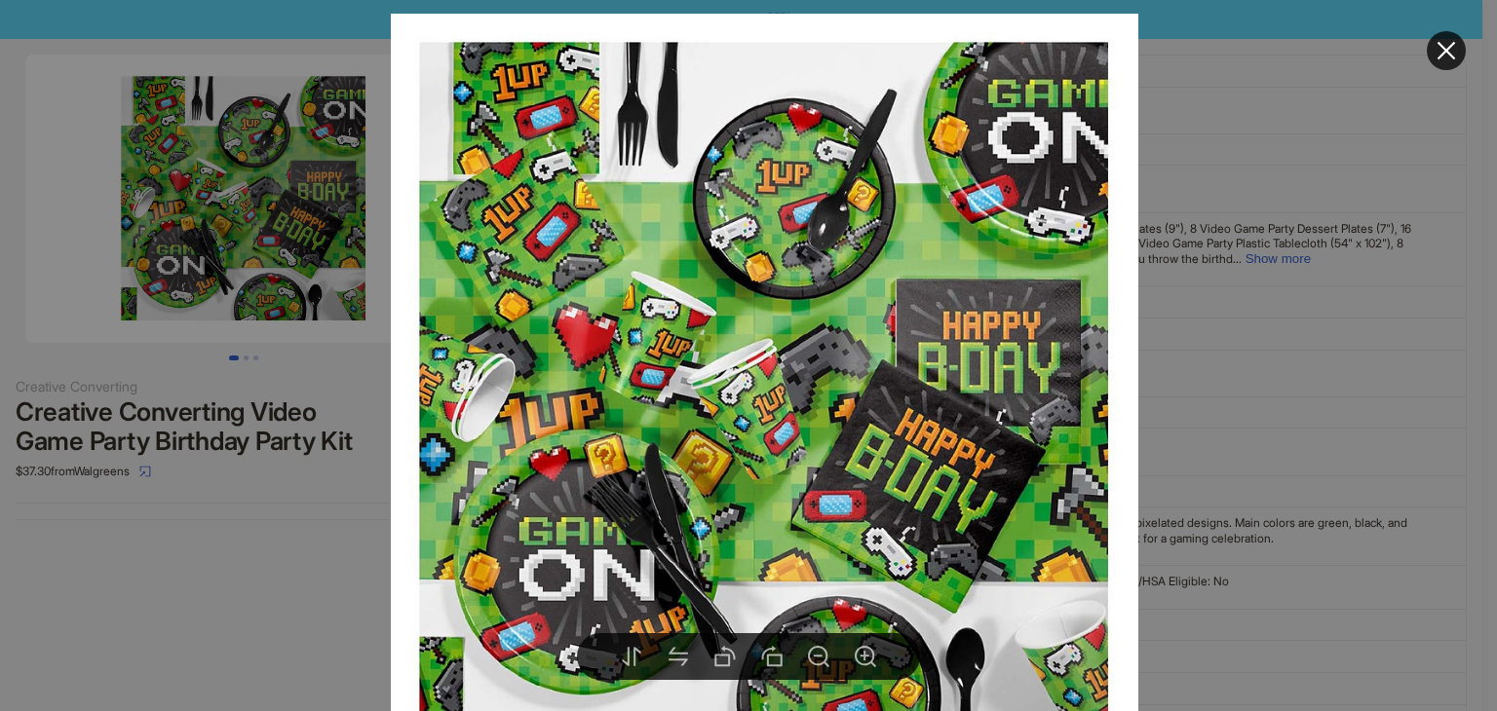
click at [1439, 52] on icon "close" at bounding box center [1445, 50] width 23 height 23
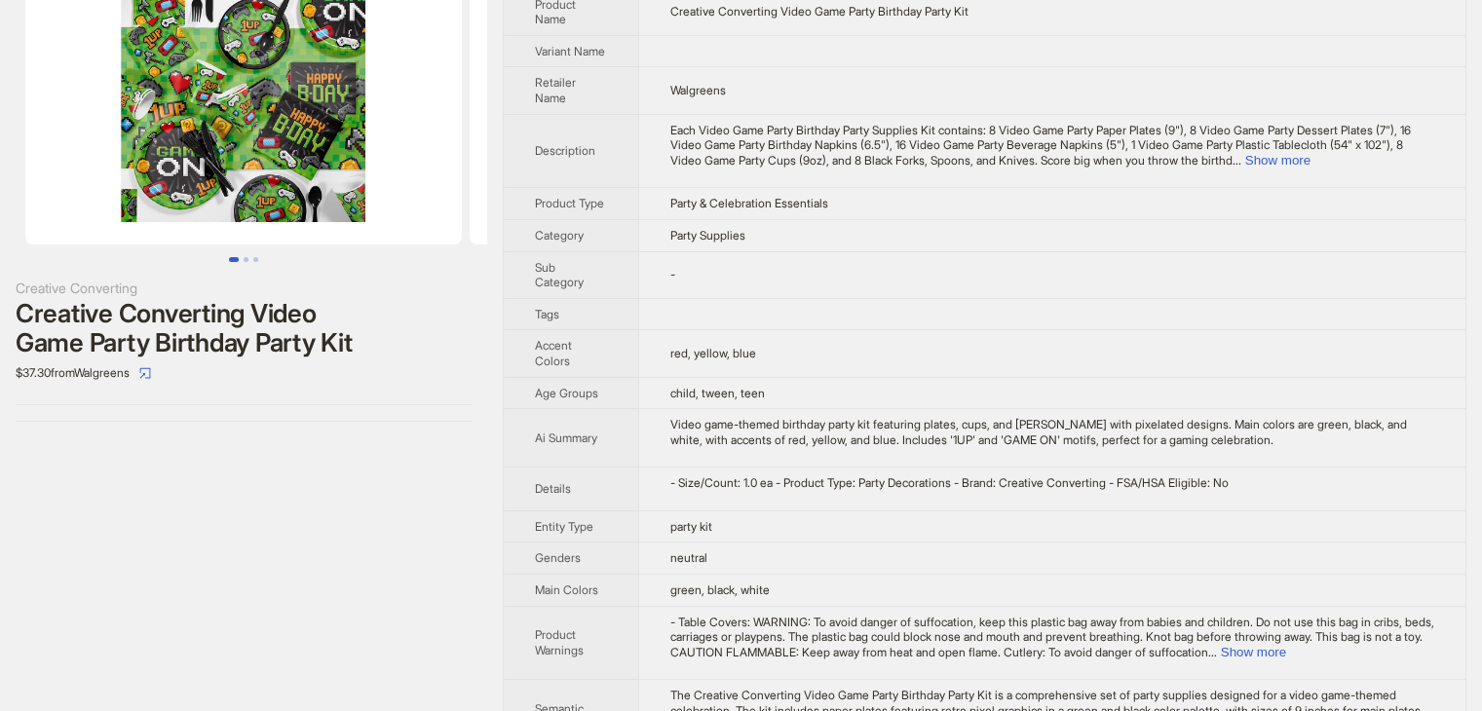
scroll to position [234, 0]
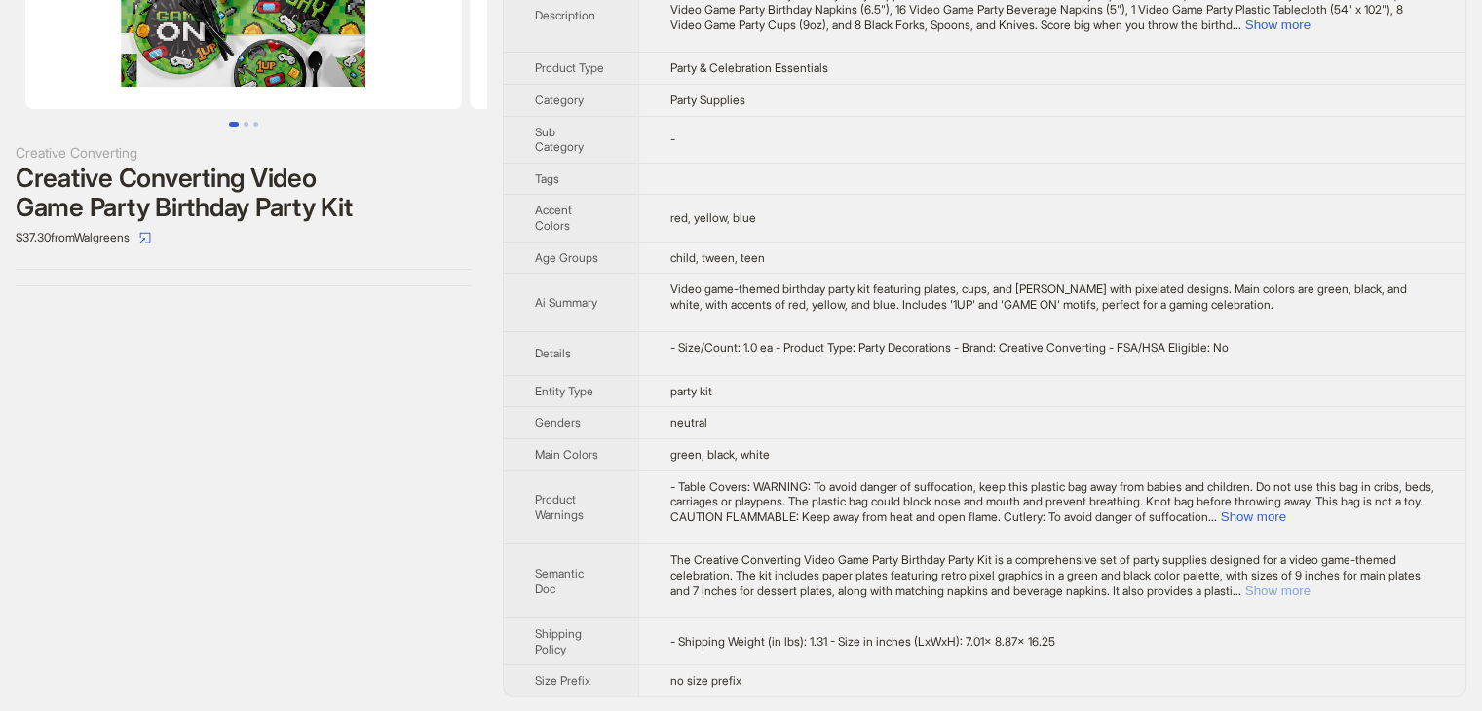
click at [1311, 591] on button "Show more" at bounding box center [1277, 591] width 65 height 15
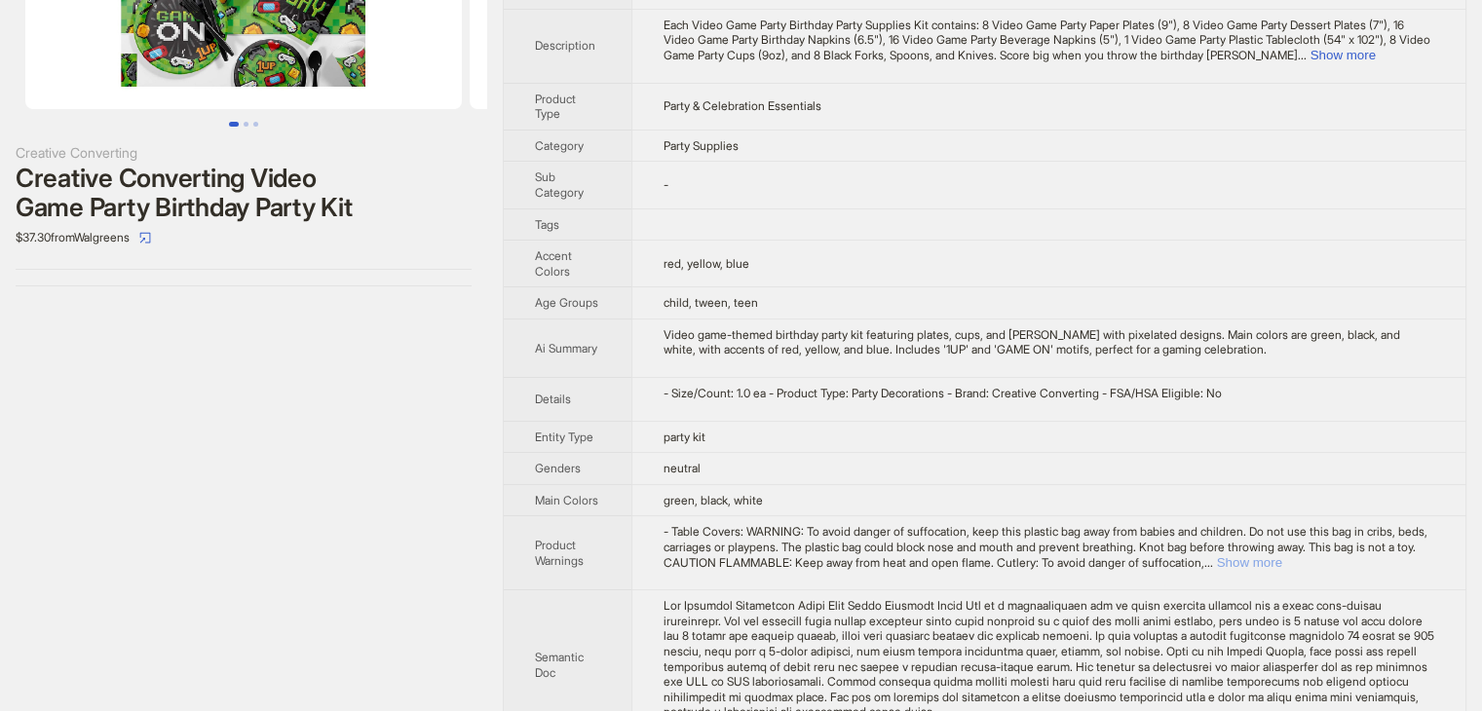
click at [1282, 555] on button "Show more" at bounding box center [1249, 562] width 65 height 15
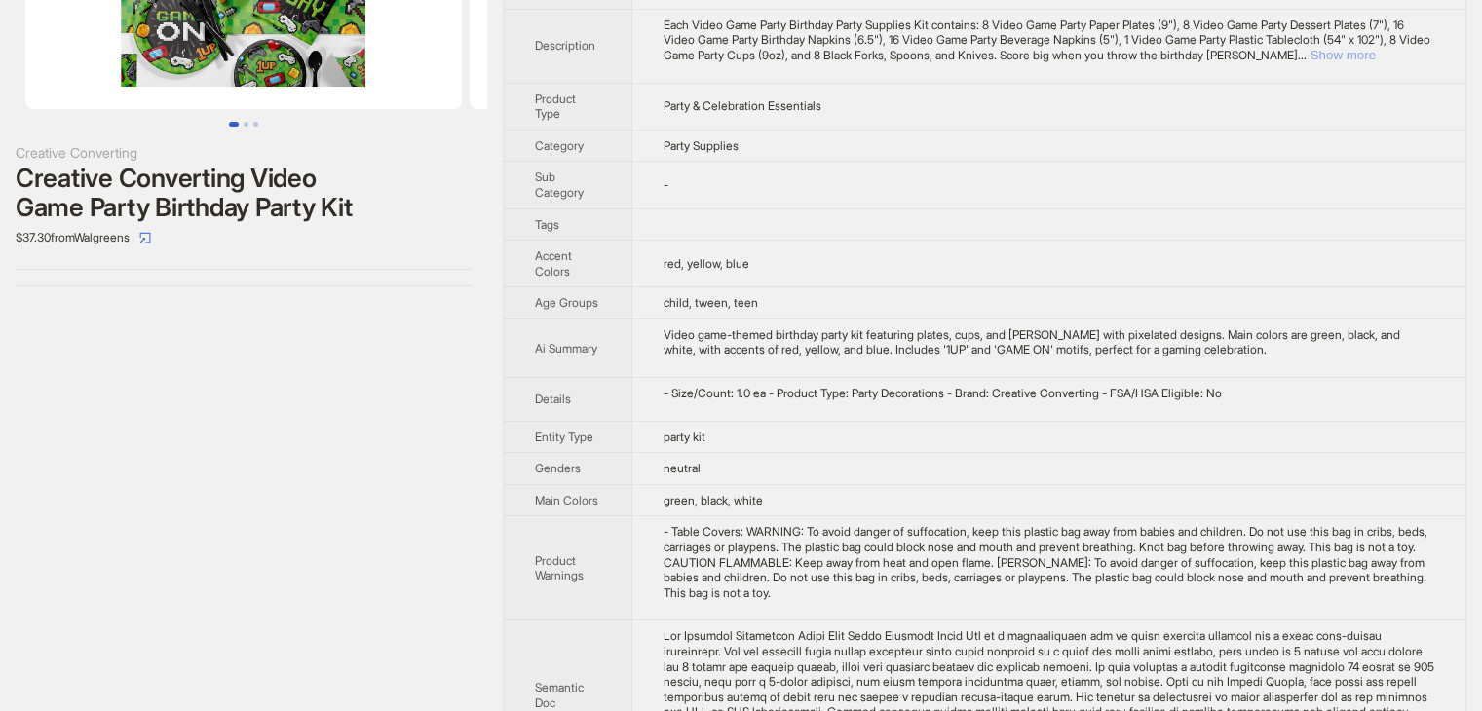
click at [1376, 49] on button "Show more" at bounding box center [1343, 55] width 65 height 15
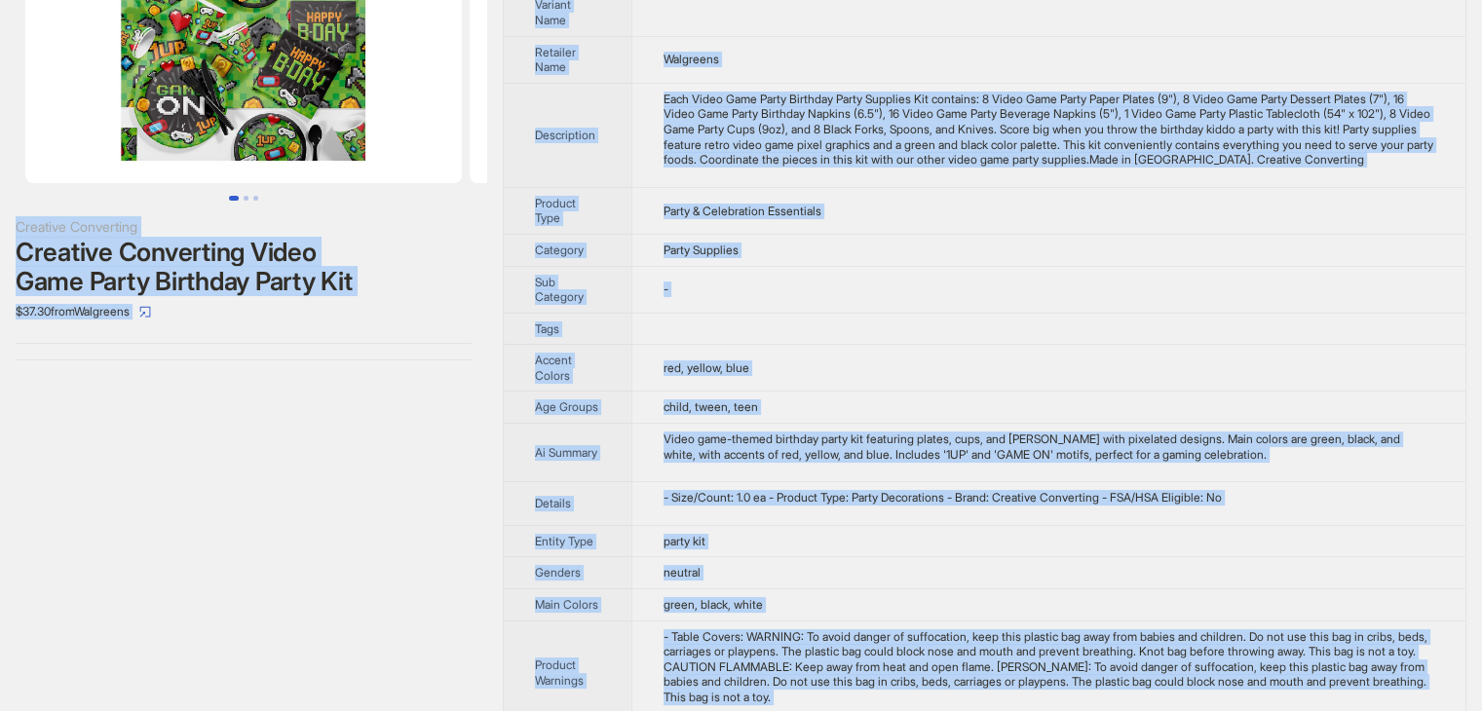
scroll to position [0, 0]
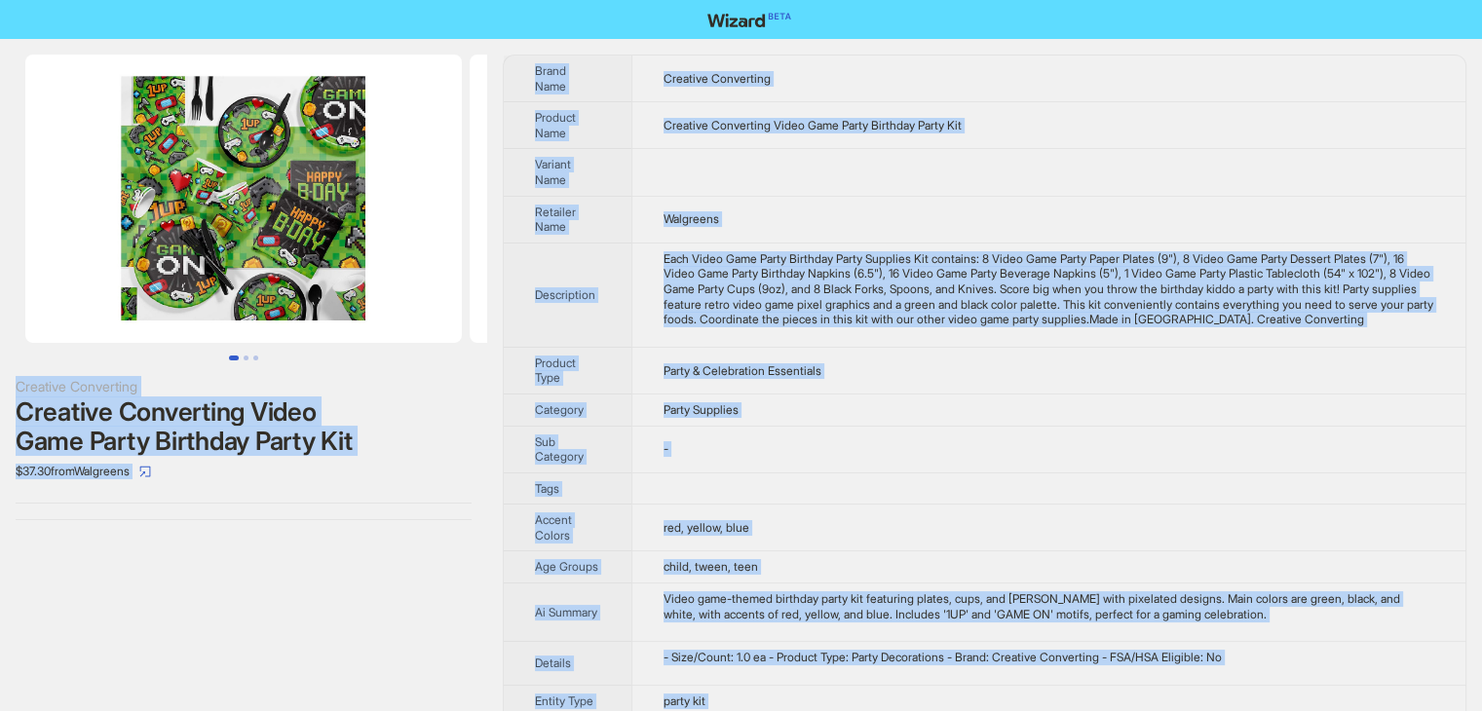
drag, startPoint x: 751, startPoint y: 674, endPoint x: 329, endPoint y: -72, distance: 857.4
click at [329, 0] on html "Creative Converting Creative Converting Video Game Party Birthday Party Kit $37…" at bounding box center [741, 564] width 1482 height 1129
copy div "Creative Converting Creative Converting Video Game Party Birthday Party Kit $37…"
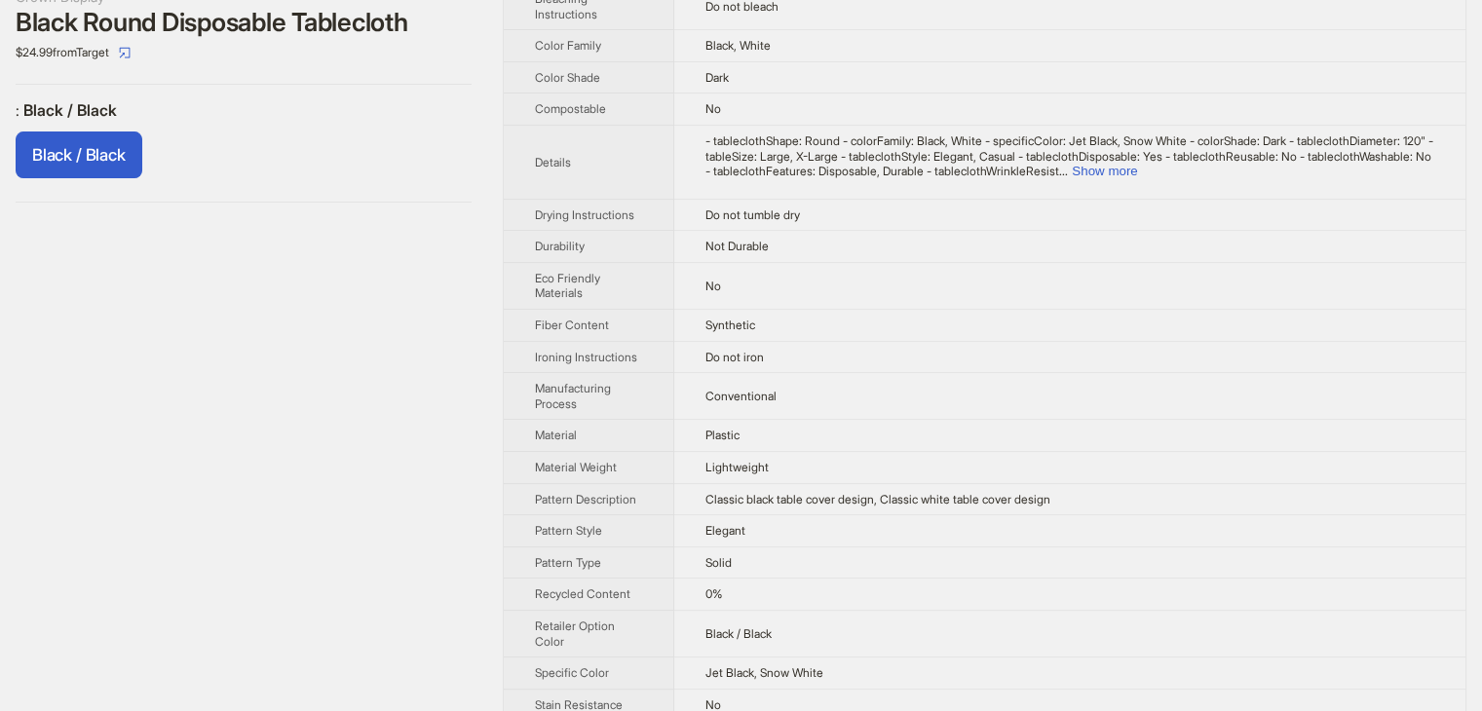
scroll to position [378, 0]
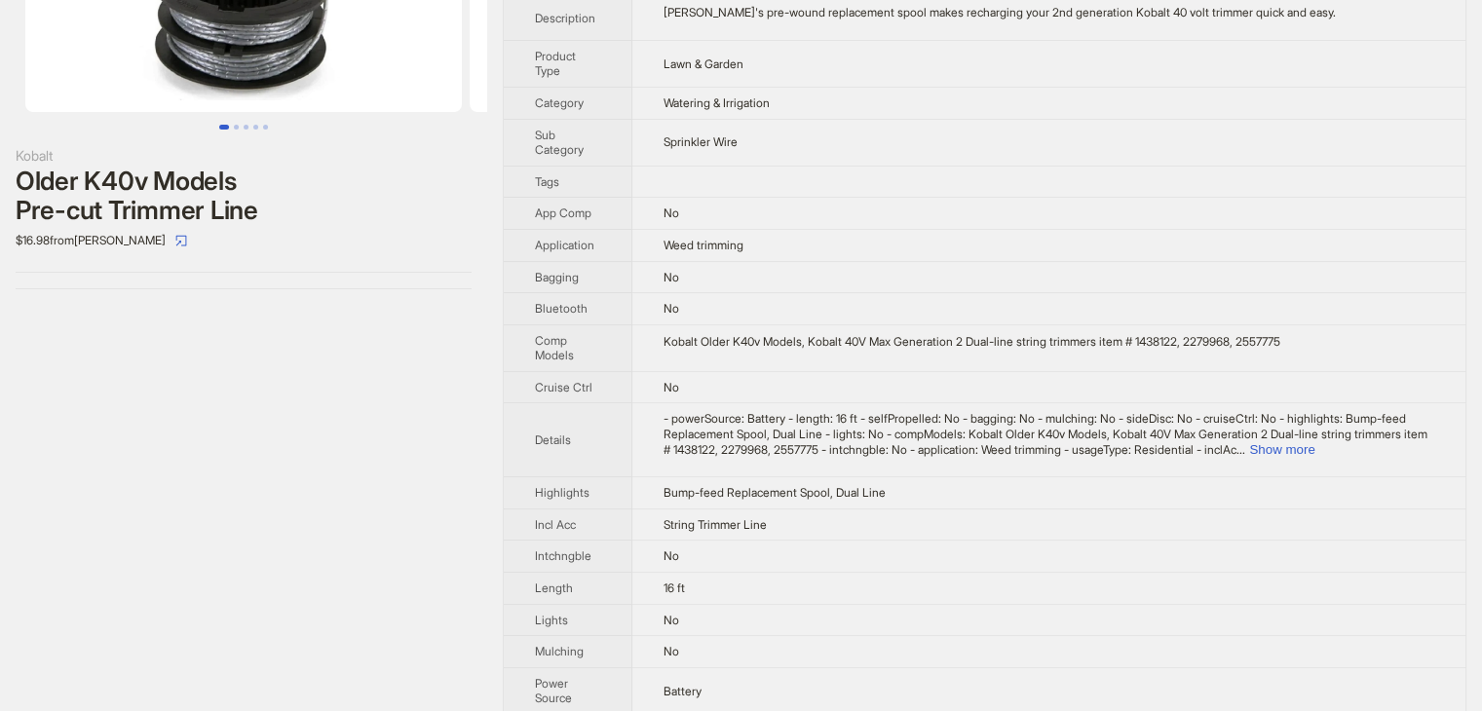
scroll to position [292, 0]
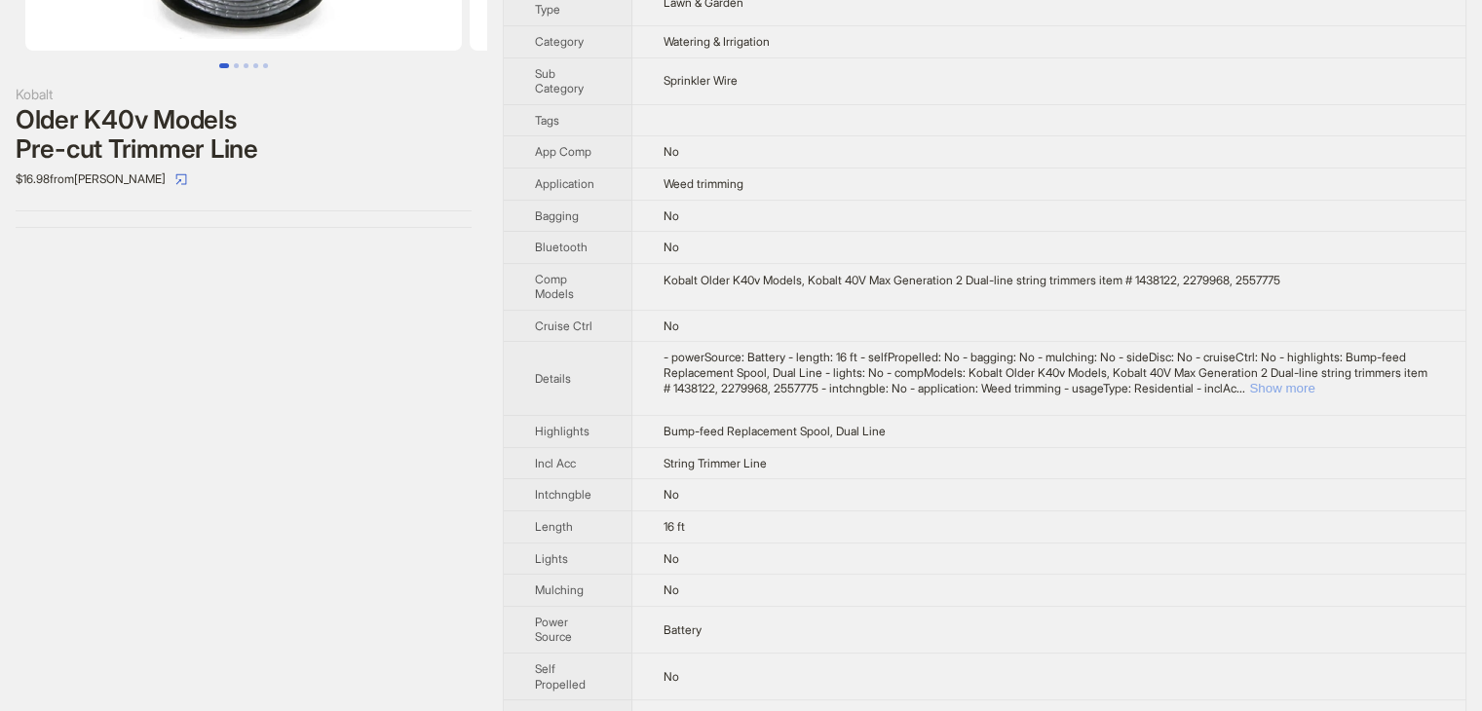
click at [1314, 387] on button "Show more" at bounding box center [1281, 388] width 65 height 15
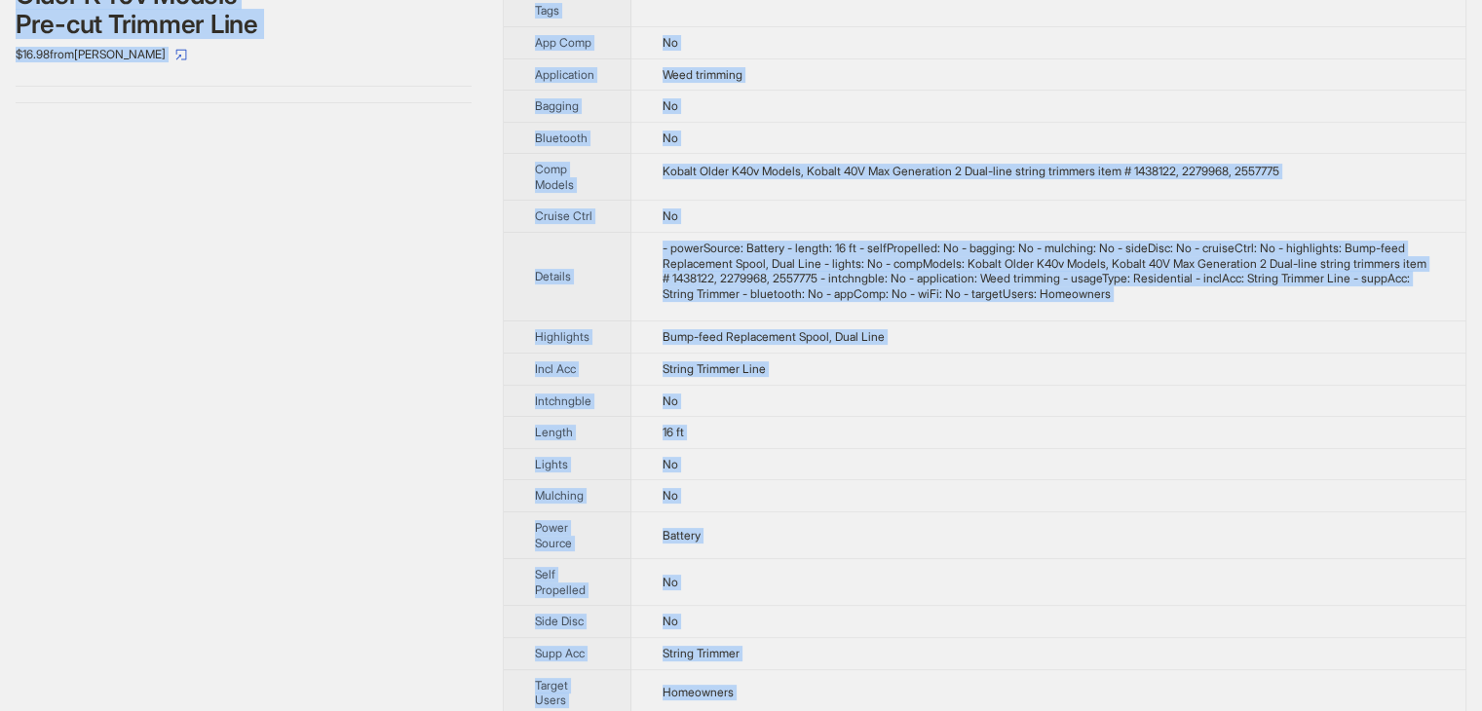
scroll to position [0, 0]
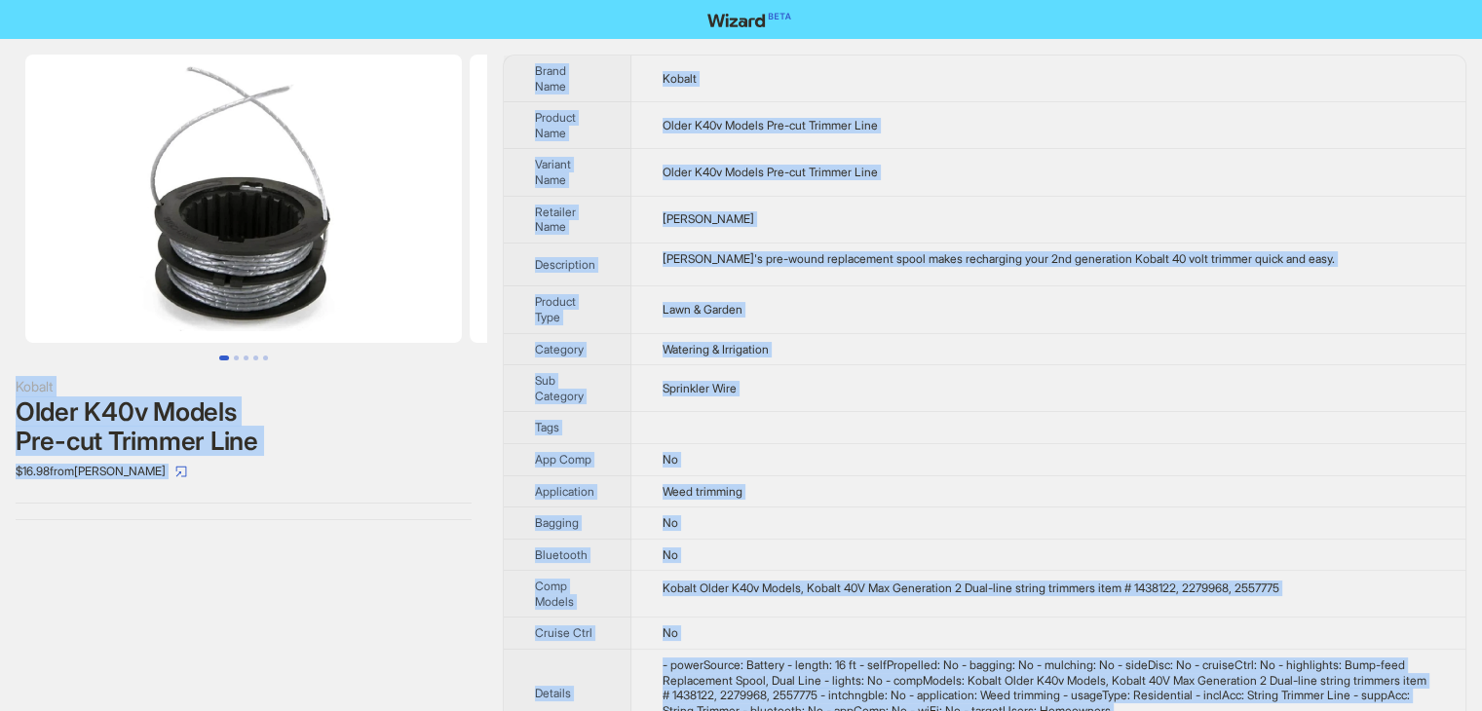
drag, startPoint x: 713, startPoint y: 683, endPoint x: 336, endPoint y: -85, distance: 855.4
click at [336, 0] on html "Kobalt Older K40v Models Pre-cut Trimmer Line $16.98 from [PERSON_NAME] Brand N…" at bounding box center [741, 606] width 1482 height 1213
copy div "Kobalt Older K40v Models Pre-cut Trimmer Line $16.98 from [PERSON_NAME] Brand N…"
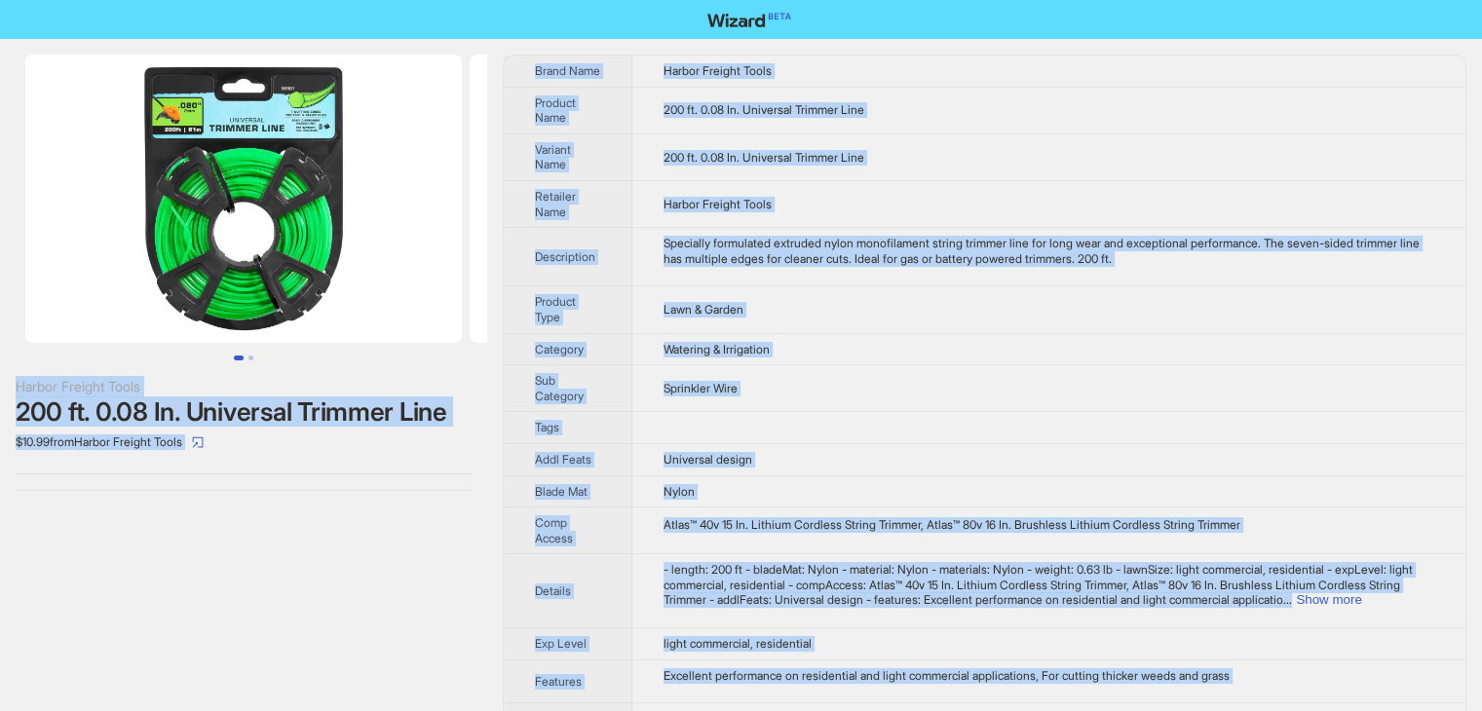
drag, startPoint x: 717, startPoint y: 677, endPoint x: 363, endPoint y: -85, distance: 840.1
click at [363, 0] on html "Harbor Freight Tools 200 ft. 0.08 In. Universal Trimmer Line $10.99 from Harbor…" at bounding box center [741, 455] width 1482 height 910
copy div "Harbor Freight Tools 200 ft. 0.08 In. Universal Trimmer Line $10.99 from Harbor…"
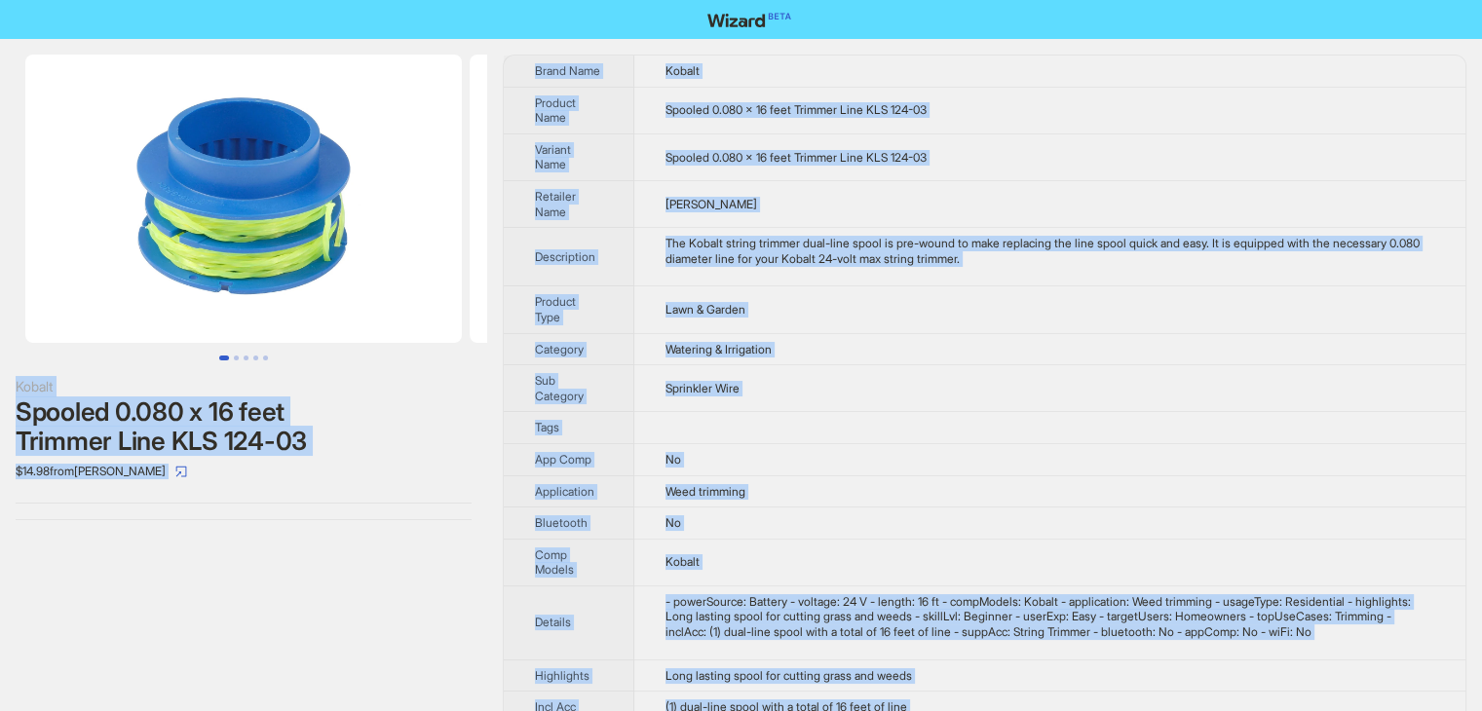
drag, startPoint x: 705, startPoint y: 683, endPoint x: 458, endPoint y: -37, distance: 761.4
click at [458, 0] on html "Kobalt Spooled 0.080 x 16 feet Trimmer Line KLS 124-03 $14.98 from [PERSON_NAME…" at bounding box center [741, 543] width 1482 height 1087
copy div "Kobalt Spooled 0.080 x 16 feet Trimmer Line KLS 124-03 $14.98 from [PERSON_NAME…"
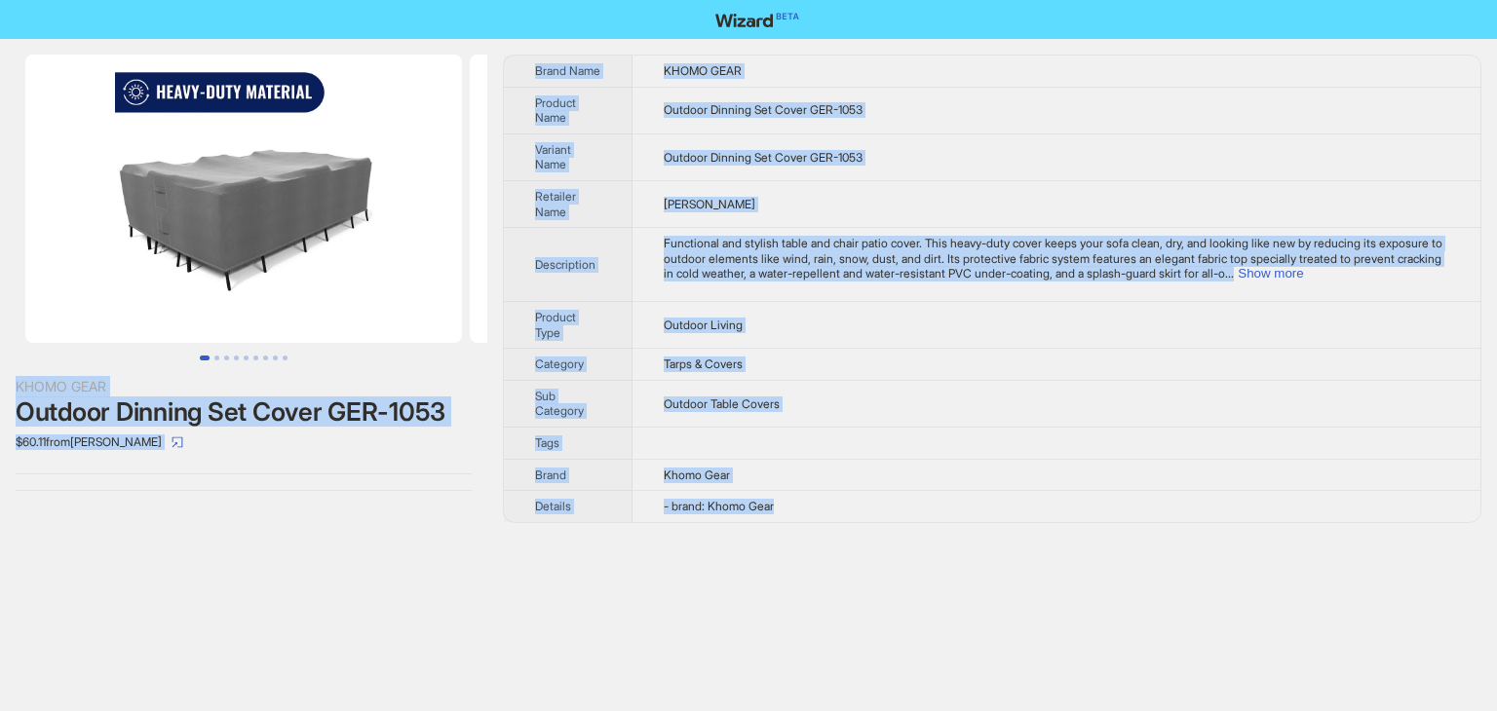
drag, startPoint x: 811, startPoint y: 513, endPoint x: 344, endPoint y: 14, distance: 683.2
click at [344, 14] on div "KHOMO GEAR Outdoor Dinning Set Cover GER-1053 $60.11 from Lowe's Brand Name KHO…" at bounding box center [748, 355] width 1497 height 711
copy div "KHOMO GEAR Outdoor Dinning Set Cover GER-1053 $60.11 from Lowe's Brand Name KHO…"
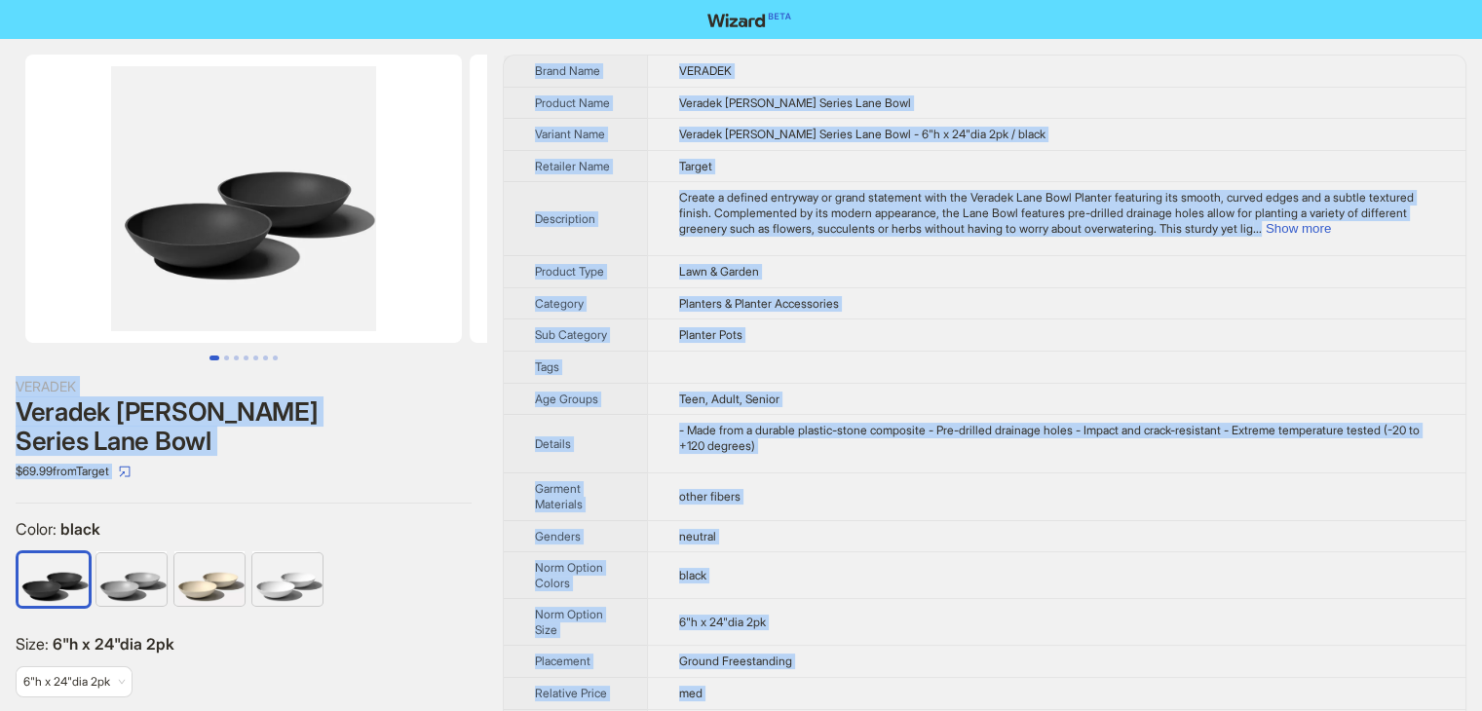
drag, startPoint x: 776, startPoint y: 671, endPoint x: 444, endPoint y: -27, distance: 773.2
click at [444, 0] on html "VERADEK Veradek Mason Series Lane Bowl $69.99 from Target Color : black Size : …" at bounding box center [741, 470] width 1482 height 941
copy div "VERADEK Veradek Mason Series Lane Bowl $69.99 from Target Color : black Size : …"
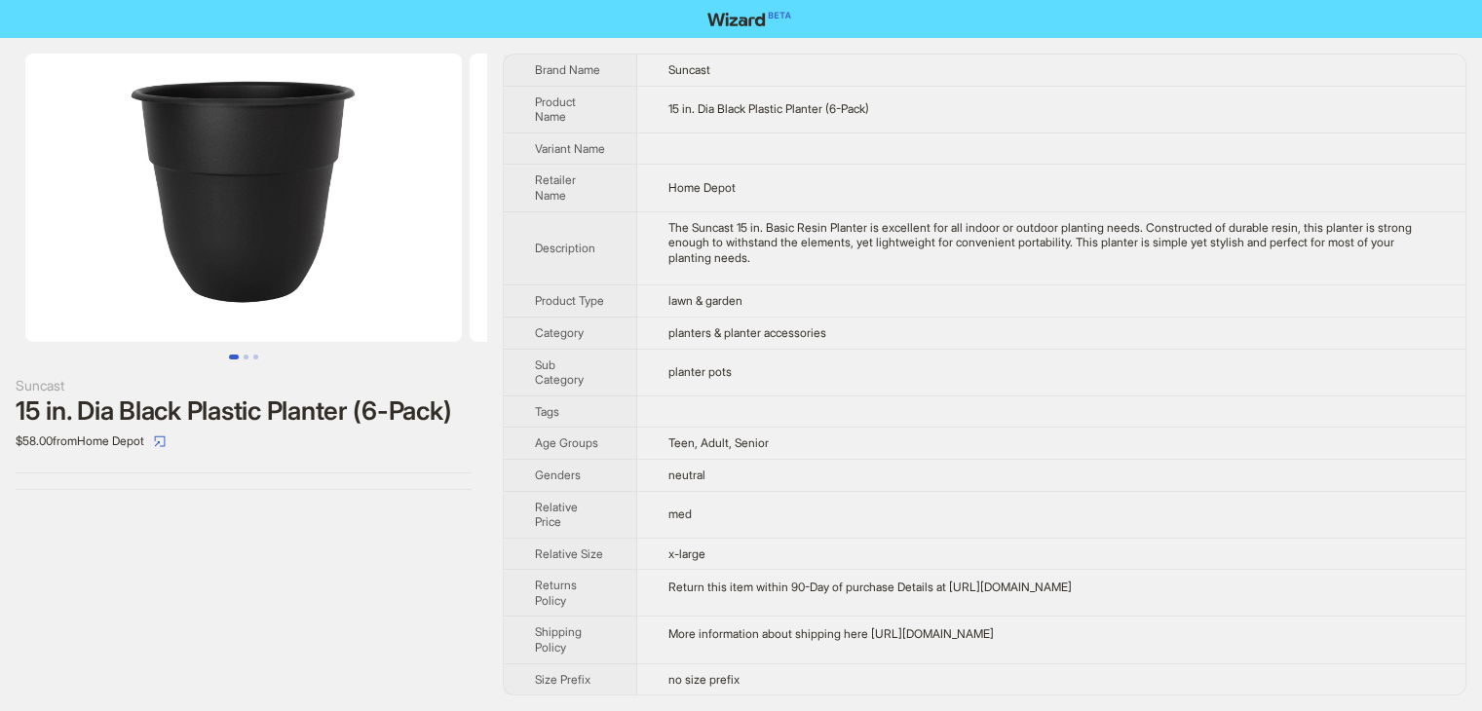
scroll to position [28, 0]
drag, startPoint x: 768, startPoint y: 680, endPoint x: 633, endPoint y: 594, distance: 159.5
click at [701, 634] on tbody "Brand Name Suncast Product Name 15 in. Dia Black Plastic Planter (6-Pack) Varia…" at bounding box center [985, 375] width 962 height 640
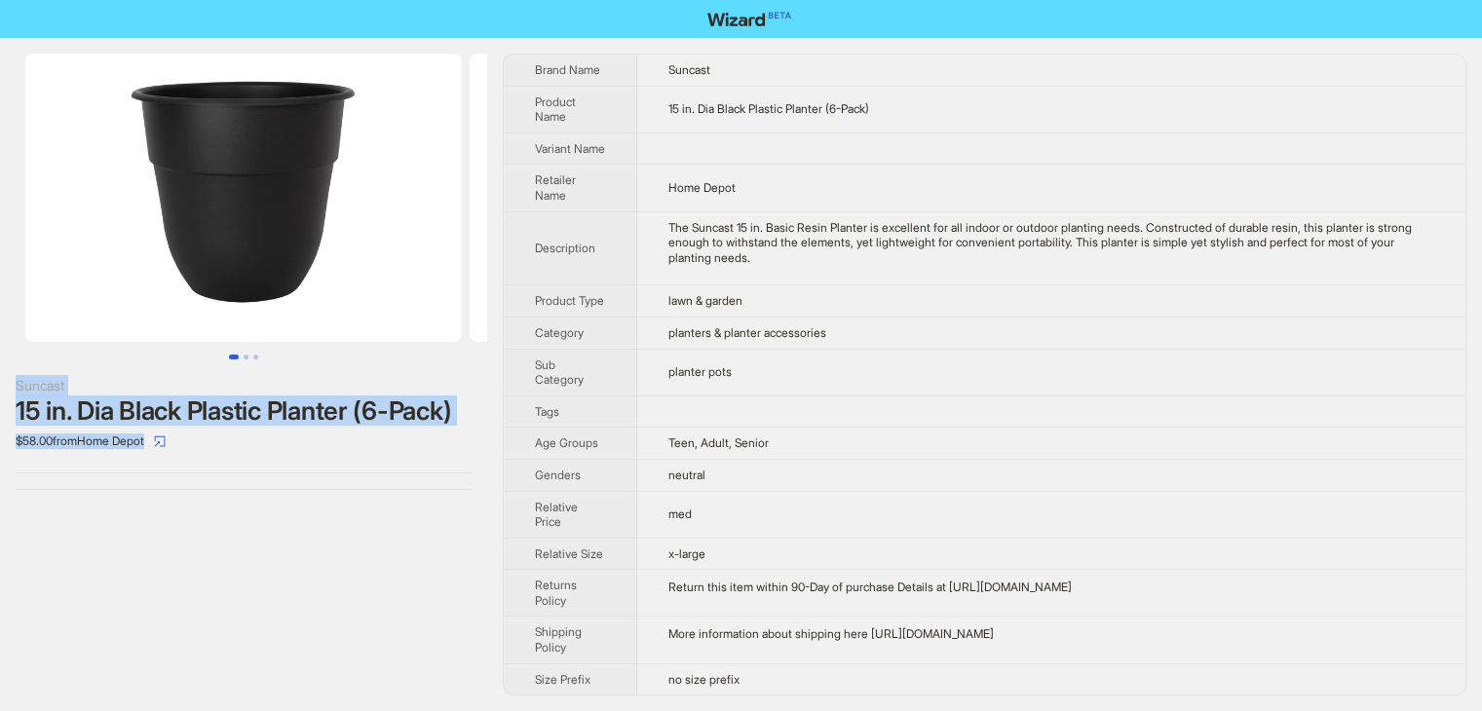
scroll to position [0, 0]
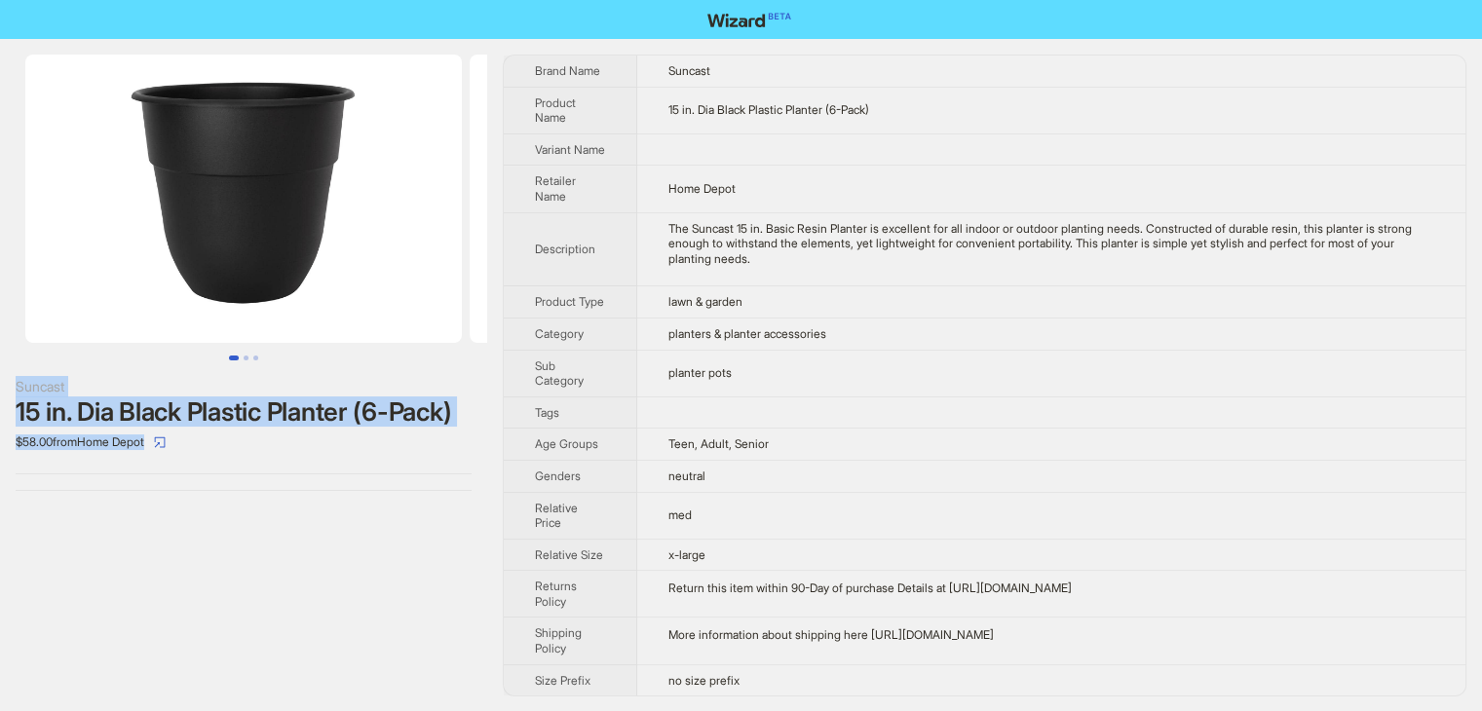
drag, startPoint x: 479, startPoint y: 156, endPoint x: 382, endPoint y: -85, distance: 259.7
click at [382, 0] on html "Suncast 15 in. Dia Black Plastic Planter (6-Pack) $58.00 from Home Depot Brand …" at bounding box center [741, 356] width 1482 height 712
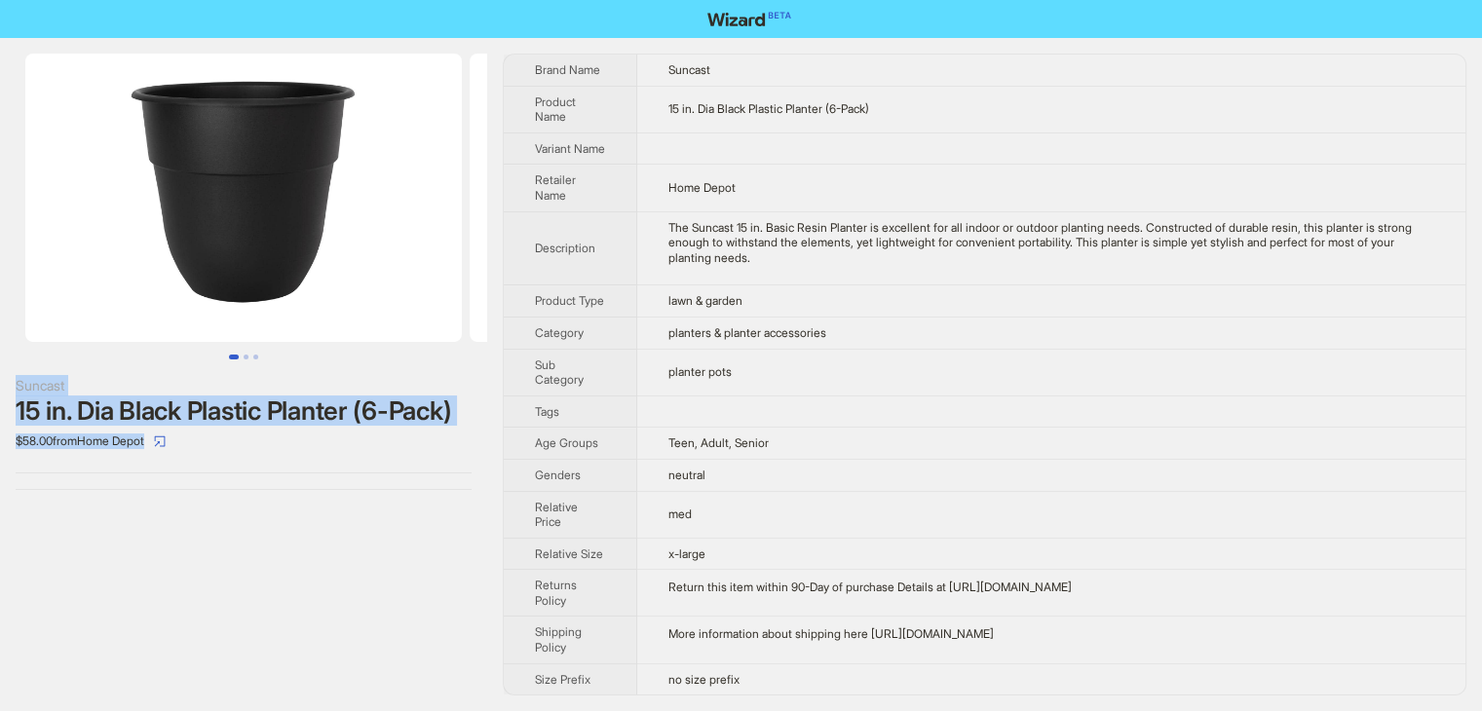
scroll to position [28, 0]
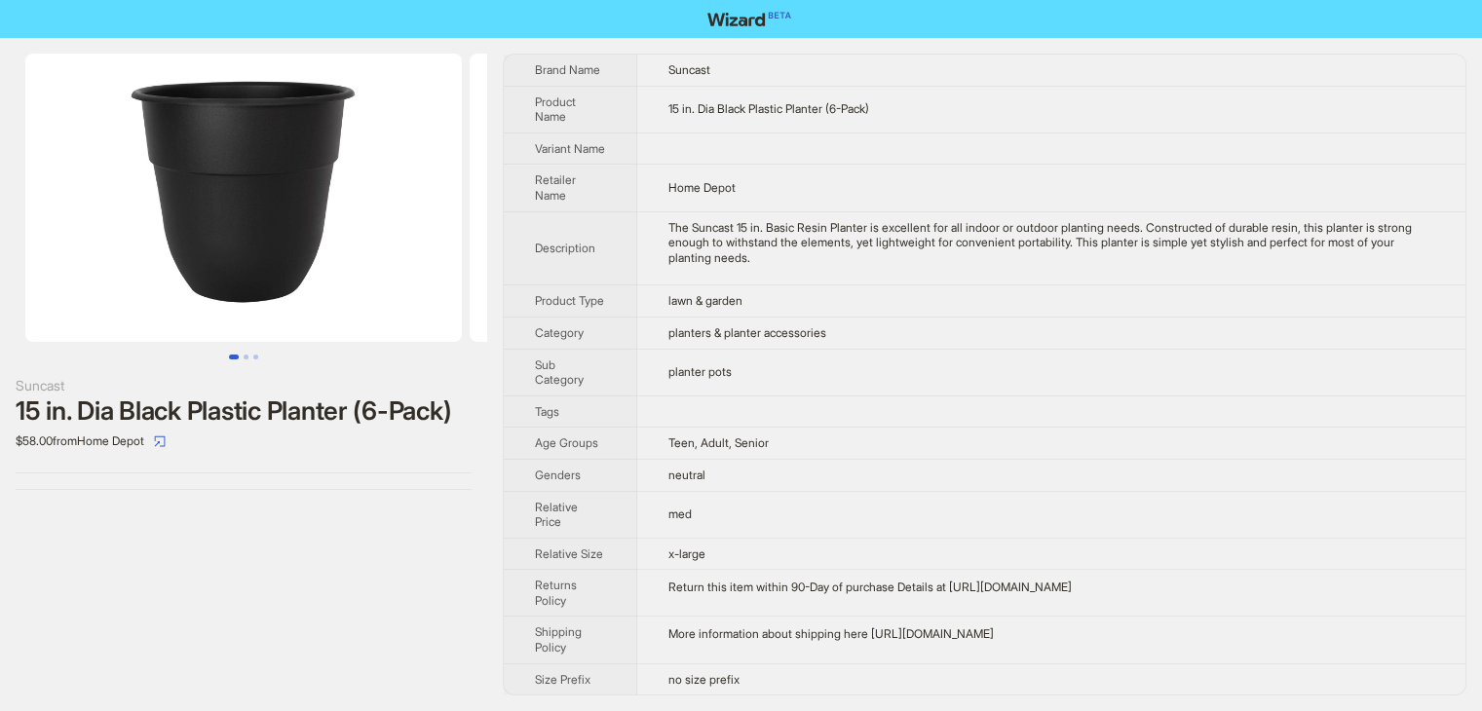
click at [893, 489] on td "neutral" at bounding box center [1051, 475] width 828 height 32
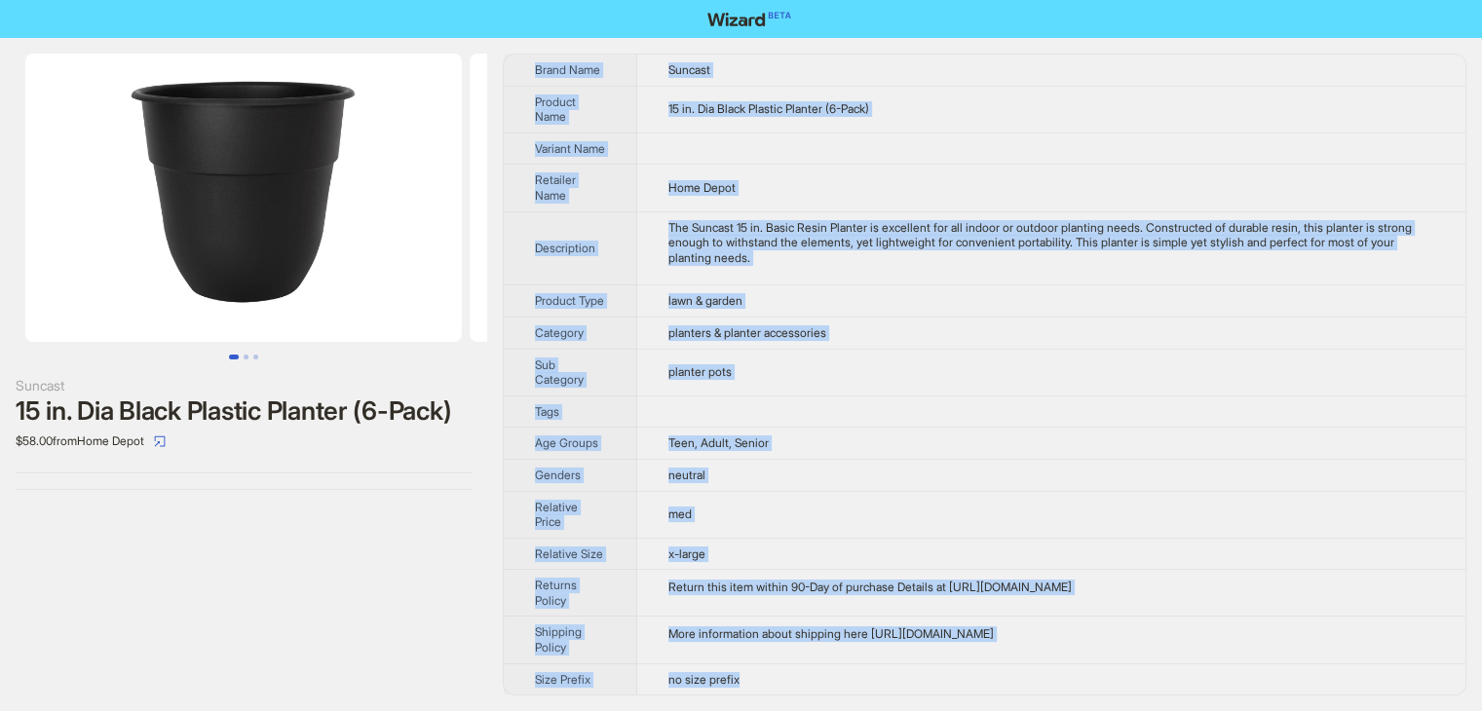
drag, startPoint x: 768, startPoint y: 680, endPoint x: 1496, endPoint y: 756, distance: 731.8
click at [1482, 710] on html "Suncast 15 in. Dia Black Plastic Planter (6-Pack) $58.00 from Home Depot Brand …" at bounding box center [741, 355] width 1482 height 712
drag, startPoint x: 778, startPoint y: 667, endPoint x: 734, endPoint y: 669, distance: 43.9
click at [777, 667] on td "no size prefix" at bounding box center [1051, 679] width 828 height 31
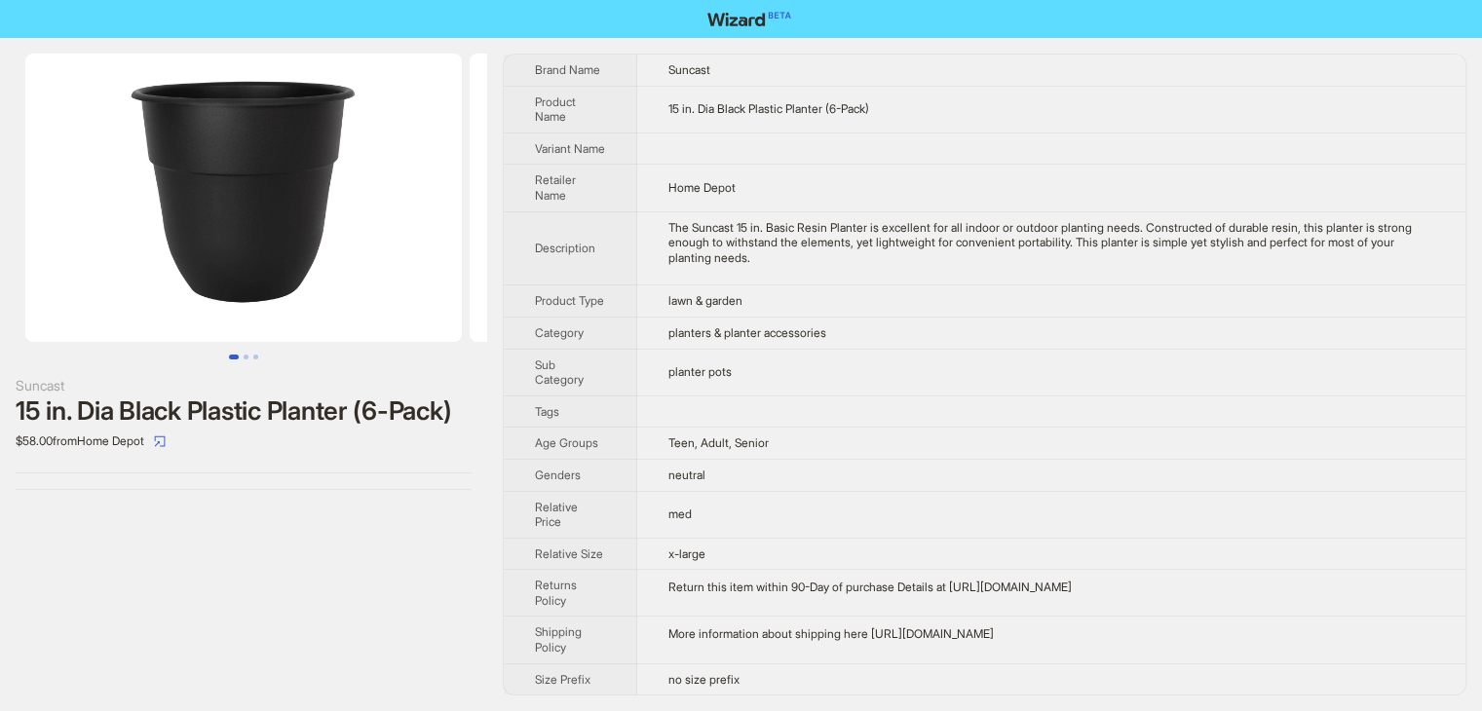
drag, startPoint x: 519, startPoint y: 58, endPoint x: 1048, endPoint y: 755, distance: 874.8
click at [1048, 710] on html "Suncast 15 in. Dia Black Plastic Planter (6-Pack) $58.00 from Home Depot Brand …" at bounding box center [741, 355] width 1482 height 712
copy tbody
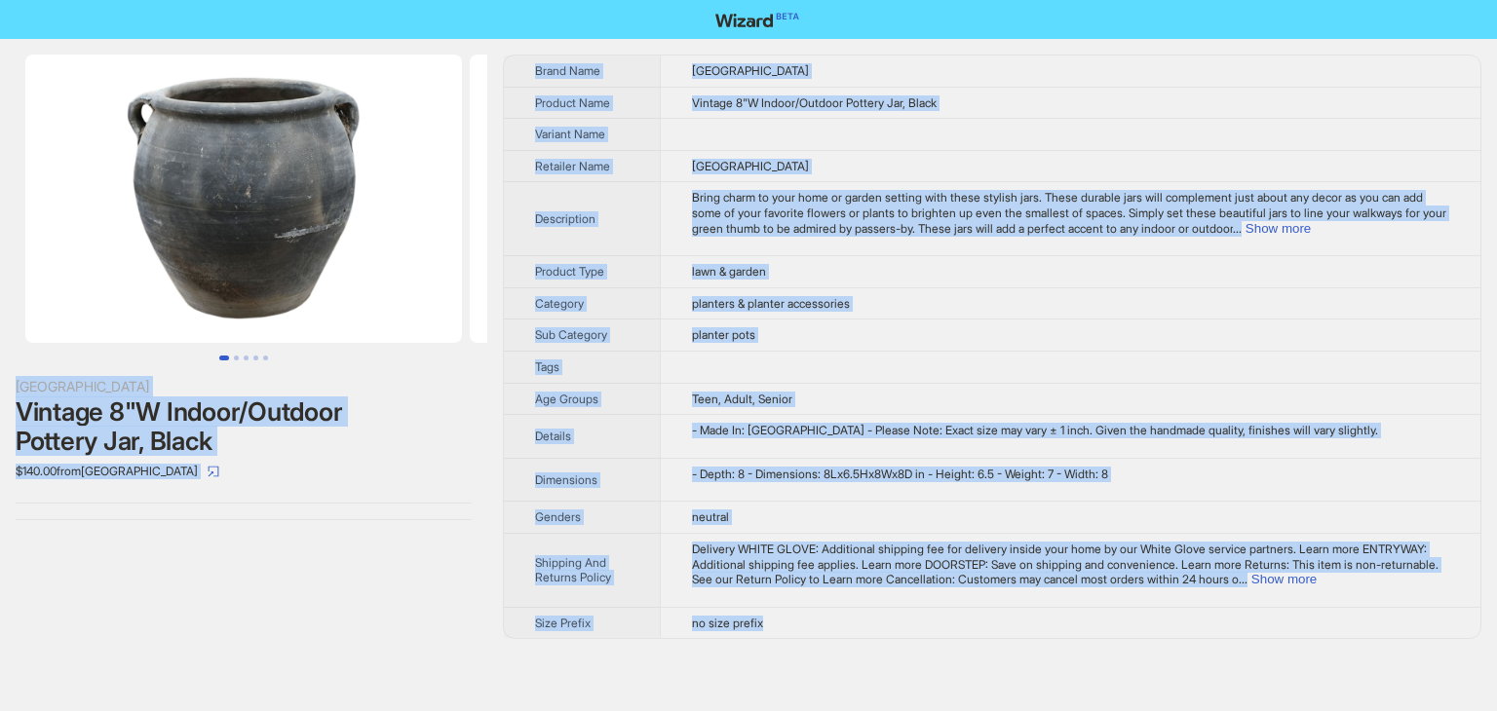
drag, startPoint x: 788, startPoint y: 617, endPoint x: 340, endPoint y: 27, distance: 740.6
click at [340, 27] on div "One Kings Lane Vintage 8"W Indoor/Outdoor Pottery Jar, Black $140.00 from One K…" at bounding box center [748, 355] width 1497 height 711
copy div "Lor Ipsum Dolo Sitamet 7"C Adipis/Elitsed Doeiusm Tem, Incid $174.03 utla Etd M…"
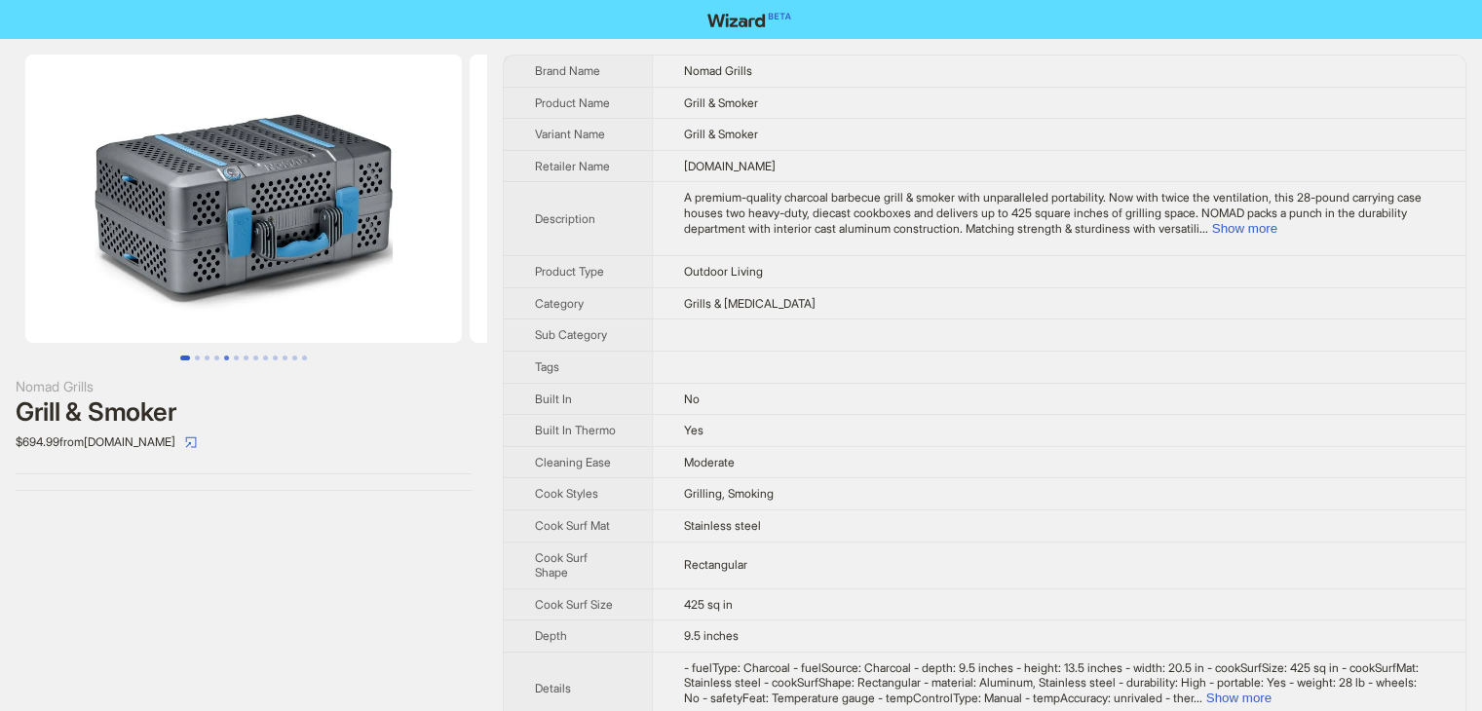
click at [228, 361] on button "Go to slide 5" at bounding box center [226, 358] width 5 height 5
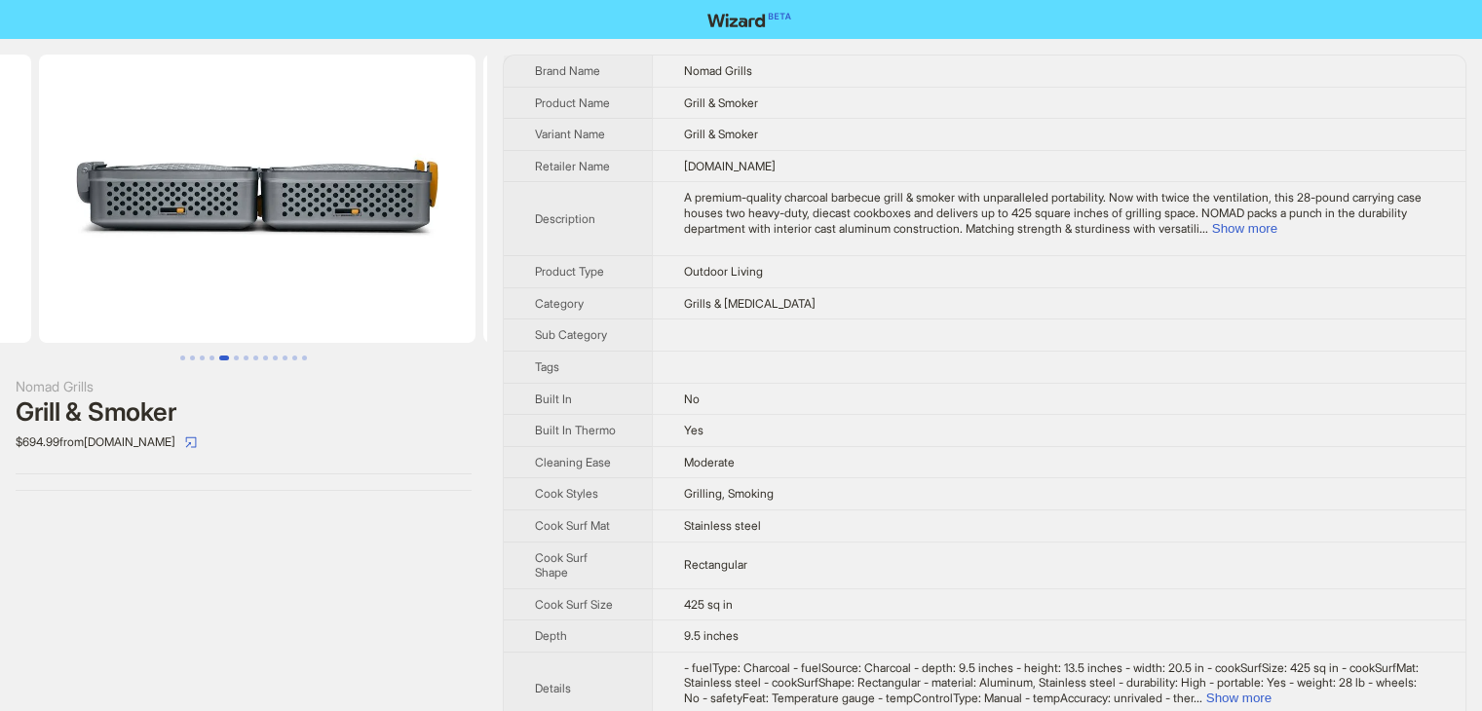
scroll to position [0, 1777]
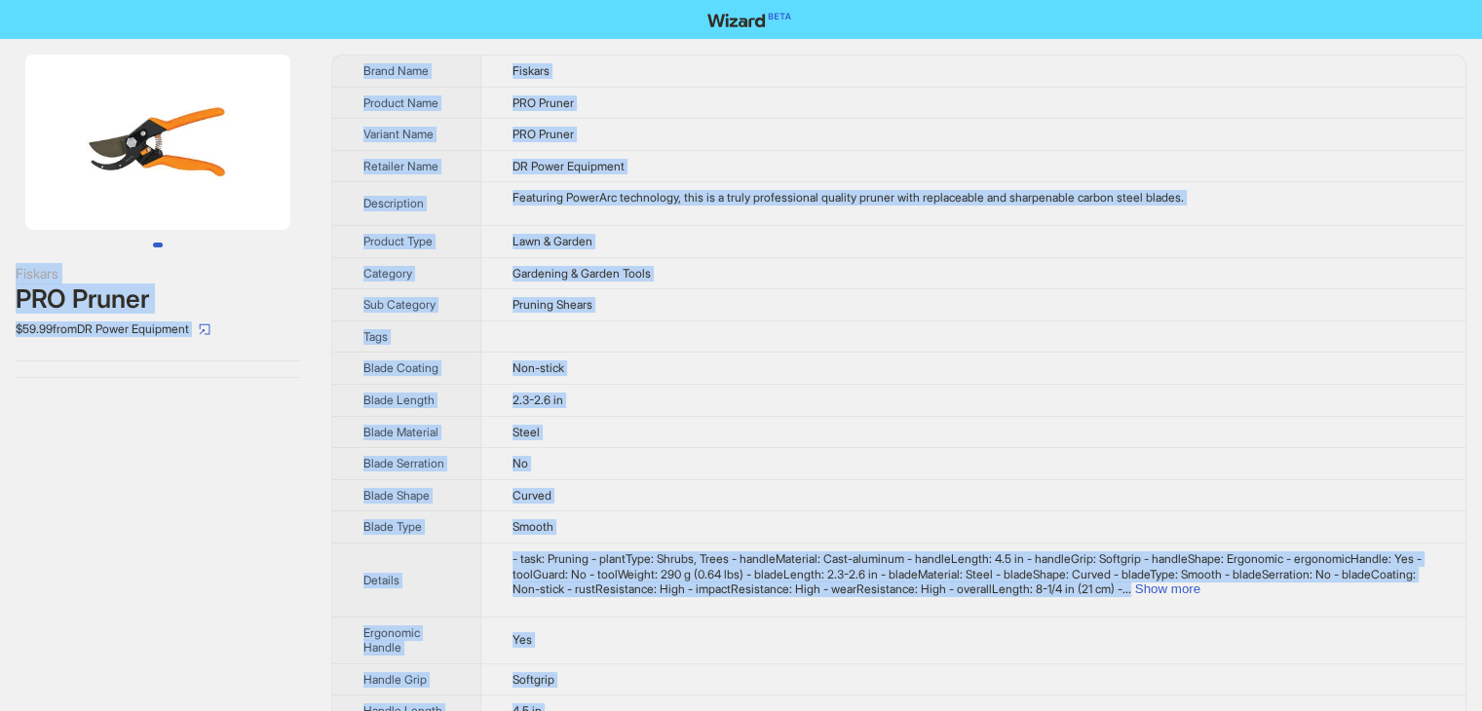
drag, startPoint x: 546, startPoint y: 669, endPoint x: 342, endPoint y: -85, distance: 781.2
click at [342, 0] on html "Fiskars PRO Pruner $59.99 from DR Power Equipment Brand Name Fiskars Product Na…" at bounding box center [741, 624] width 1482 height 1249
copy div "Fiskars PRO Pruner $59.99 from DR Power Equipment Brand Name Fiskars Product Na…"
click at [686, 105] on td "PRO Pruner" at bounding box center [972, 103] width 985 height 32
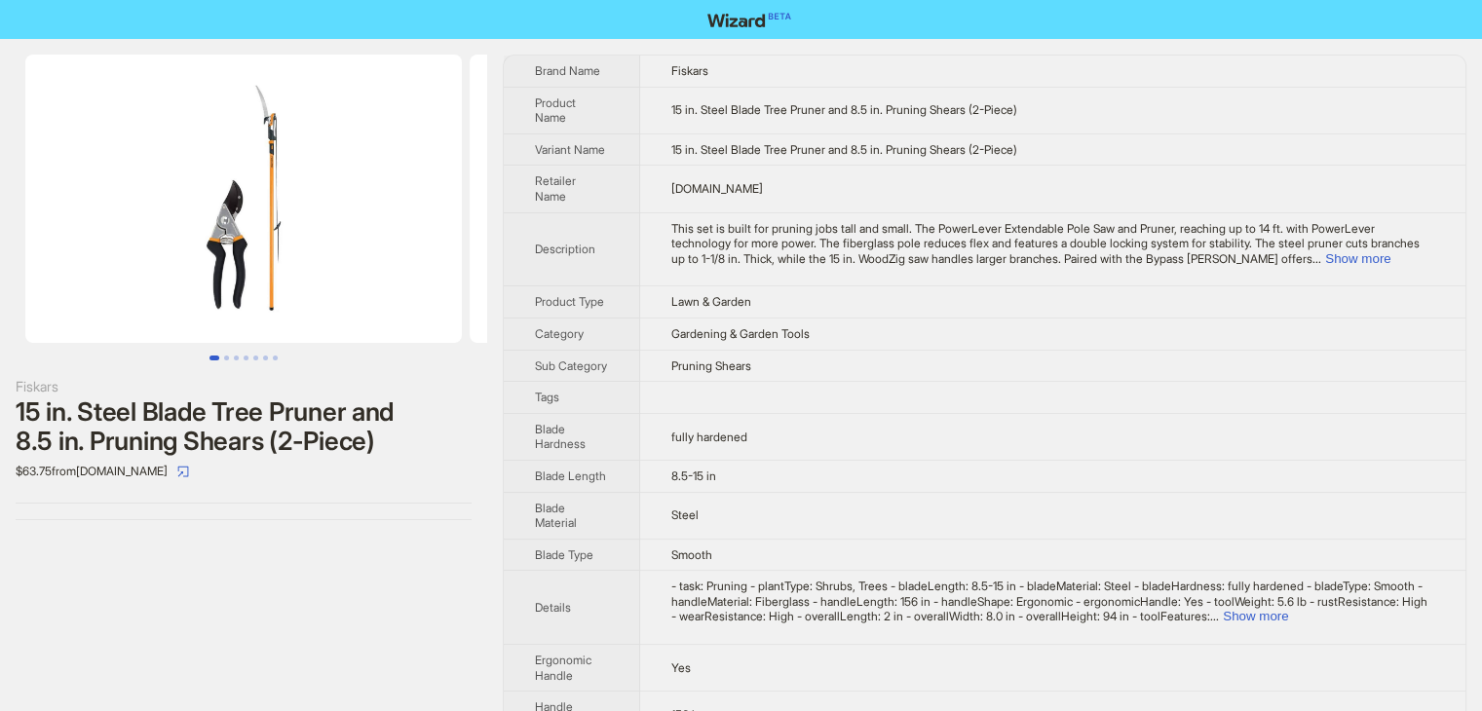
scroll to position [479, 0]
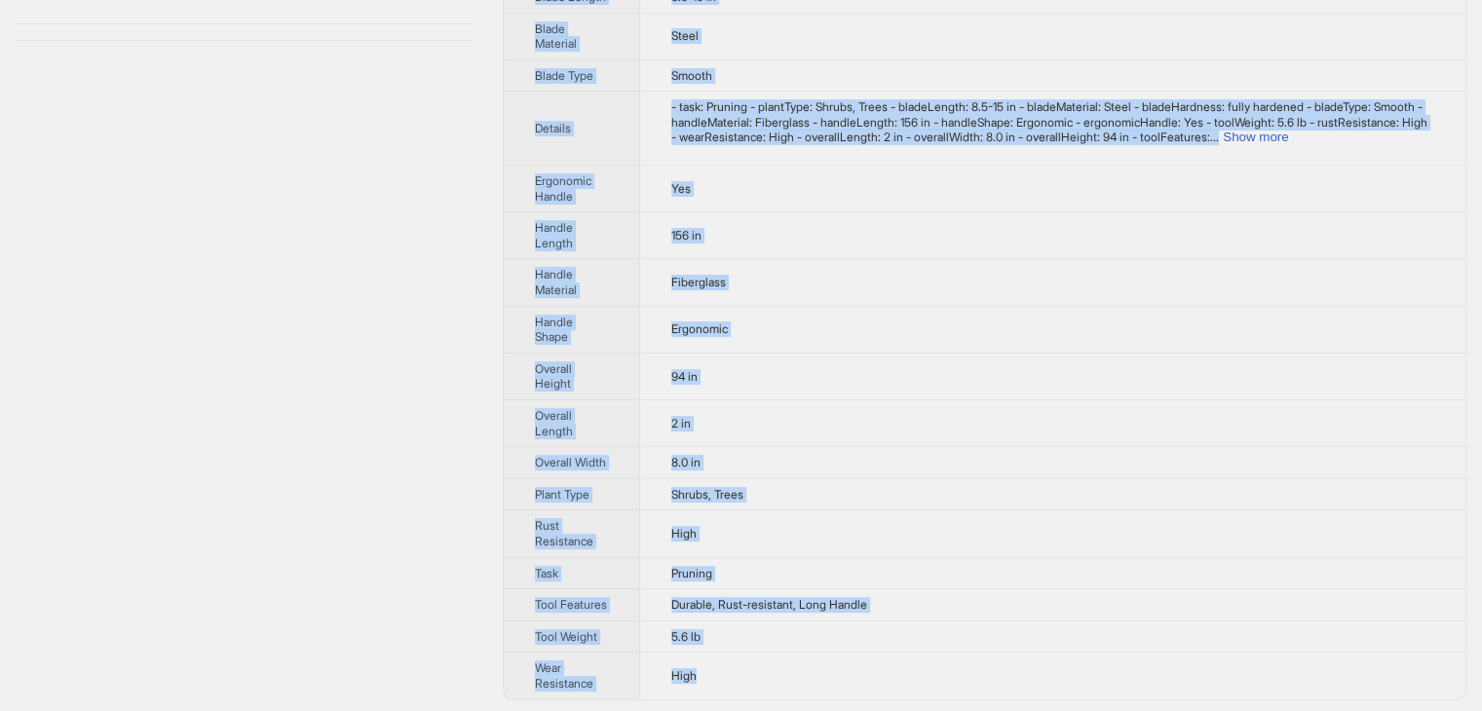
drag, startPoint x: 711, startPoint y: 675, endPoint x: 345, endPoint y: 1, distance: 767.4
click at [367, 39] on div "Fiskars 15 in. Steel Blade Tree Pruner and 8.5 in. Pruning Shears (2-Piece) $63…" at bounding box center [741, 138] width 1482 height 1157
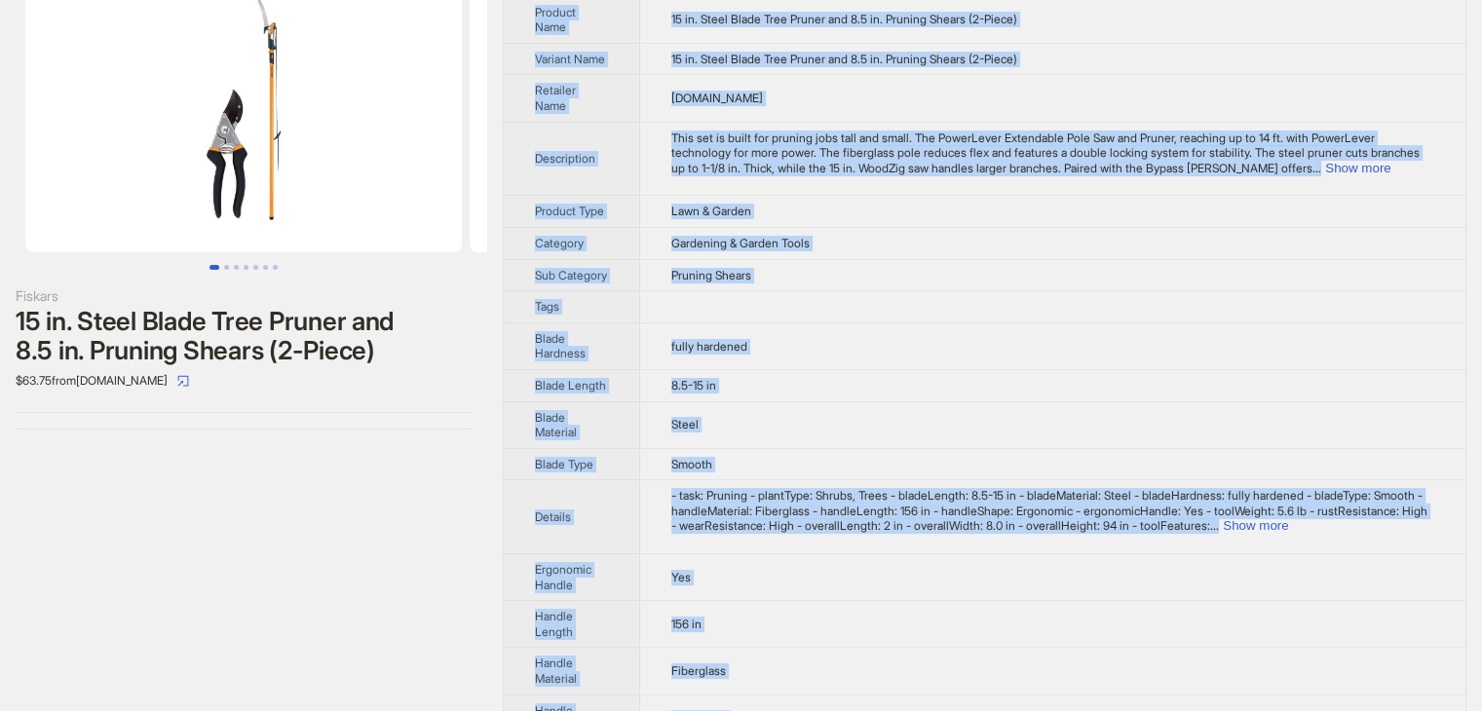
scroll to position [0, 0]
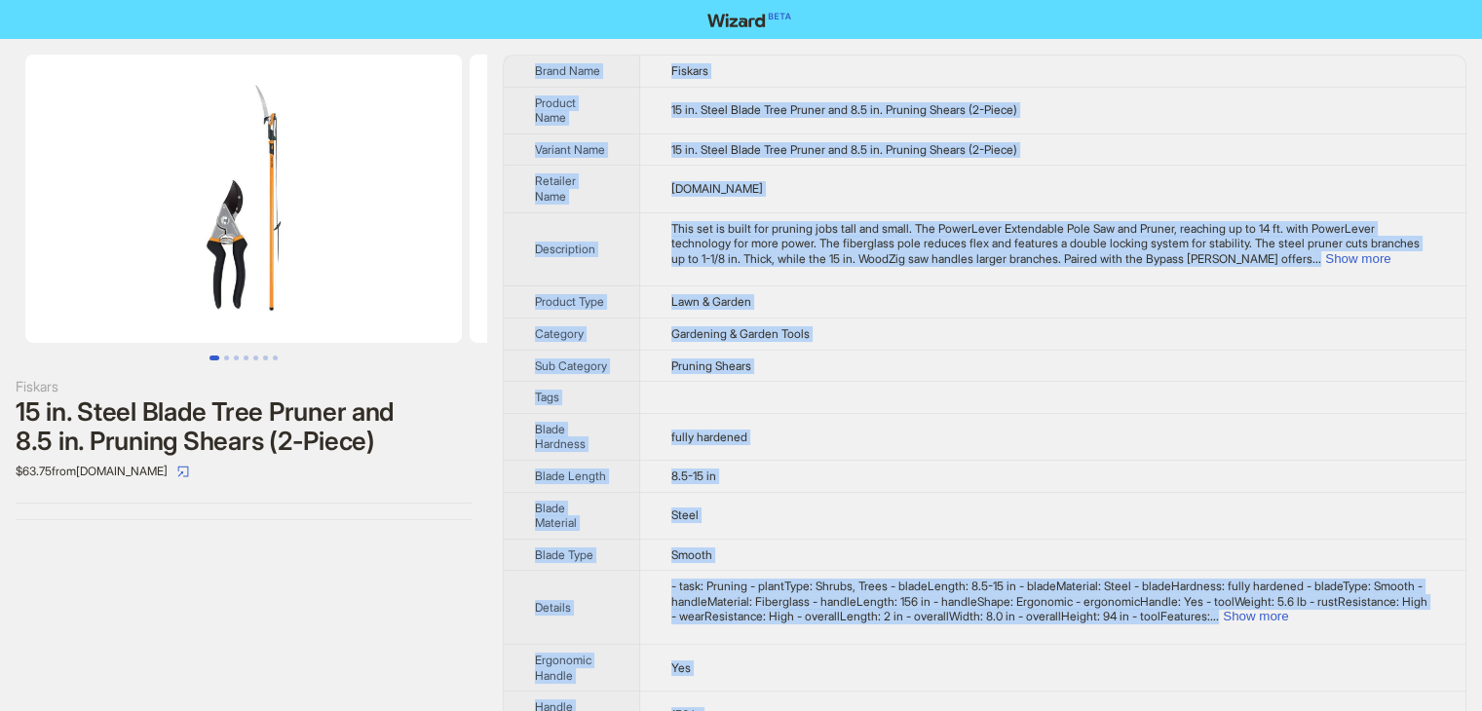
click at [923, 341] on td "Gardening & Garden Tools" at bounding box center [1052, 334] width 825 height 32
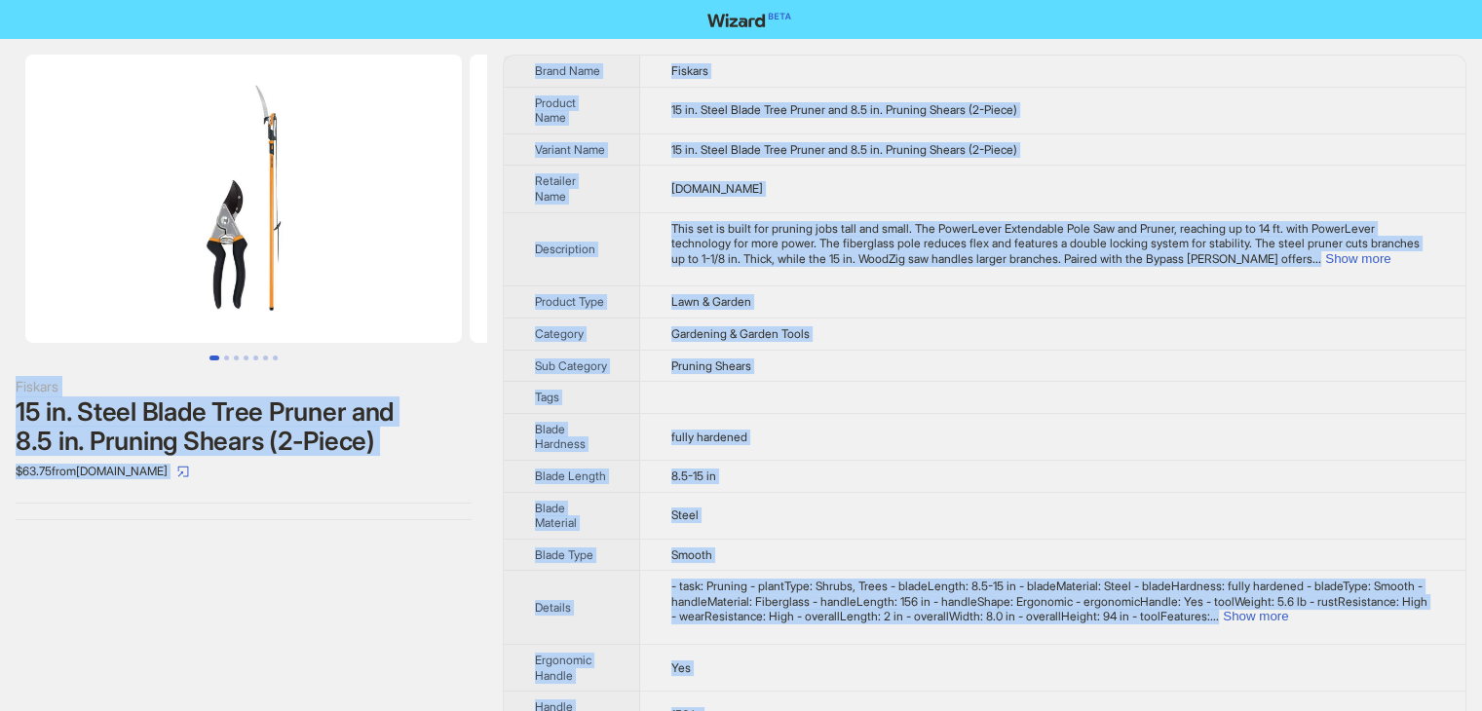
drag, startPoint x: 701, startPoint y: 671, endPoint x: 480, endPoint y: -85, distance: 787.5
click at [480, 0] on html "Fiskars 15 in. Steel Blade Tree Pruner and 8.5 in. Pruning Shears (2-Piece) $63…" at bounding box center [741, 598] width 1482 height 1196
copy div "Fiskars 15 in. Steel Blade Tree Pruner and 8.5 in. Pruning Shears (2-Piece) $63…"
click at [858, 79] on td "Fiskars" at bounding box center [1052, 71] width 825 height 31
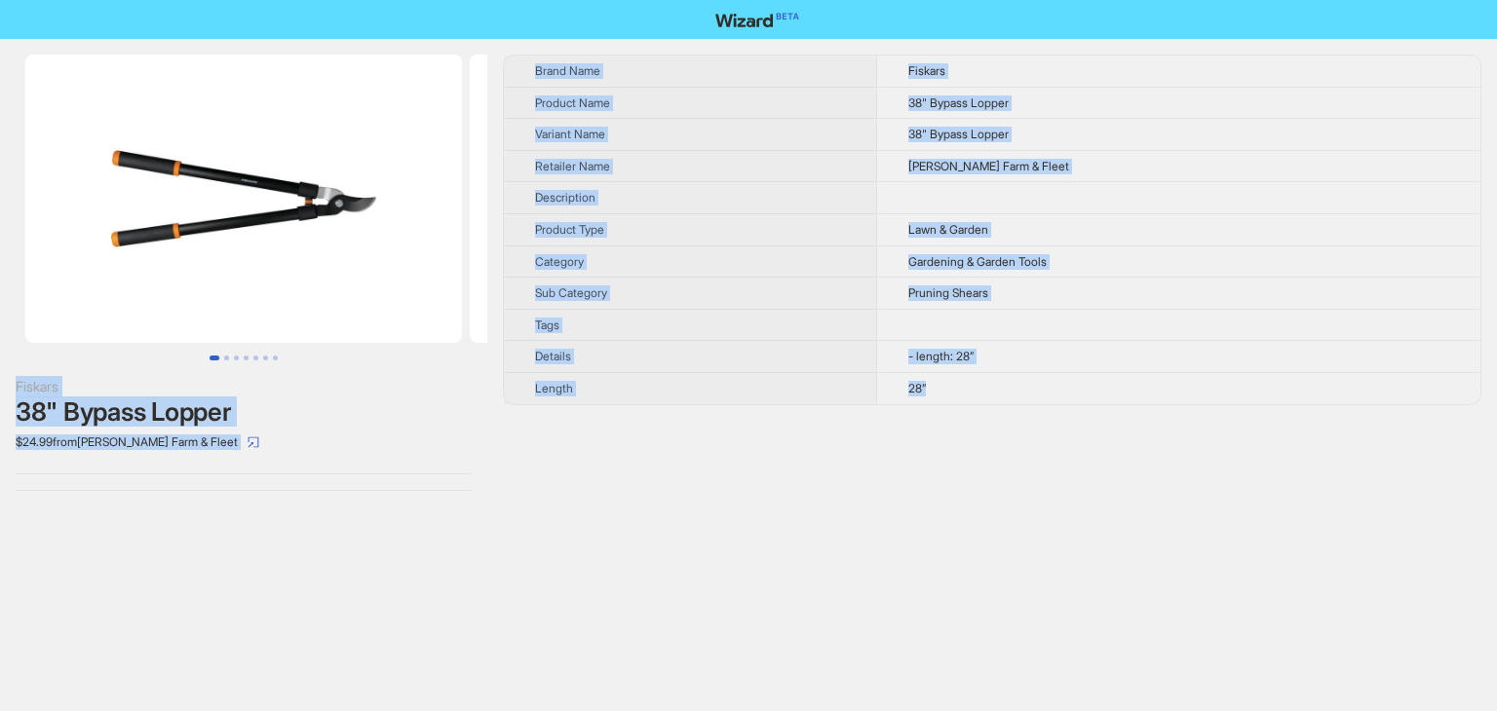
drag, startPoint x: 967, startPoint y: 386, endPoint x: 420, endPoint y: -8, distance: 673.6
click at [420, 0] on html "Fiskars 38" Bypass Lopper $24.99 from [PERSON_NAME] Farm & Fleet Brand Name Fis…" at bounding box center [748, 355] width 1497 height 711
copy div "Fiskars 38" Bypass Lopper $24.99 from [PERSON_NAME] Farm & Fleet Brand Name Fis…"
click at [780, 117] on th "Product Name" at bounding box center [690, 103] width 372 height 32
